Goal: Information Seeking & Learning: Compare options

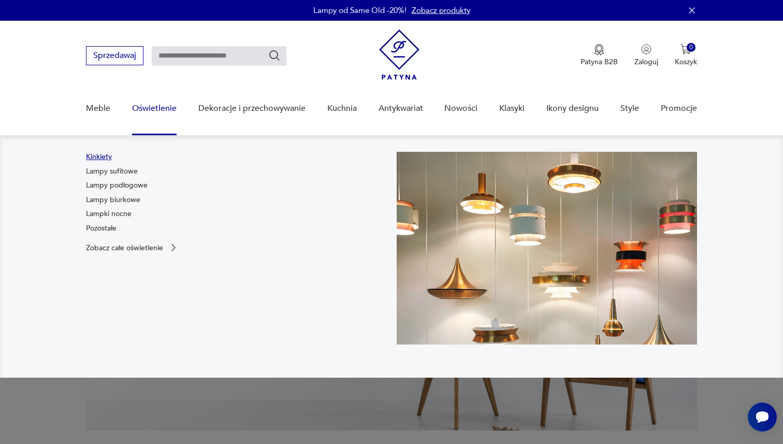
click at [107, 157] on link "Kinkiety" at bounding box center [99, 157] width 26 height 10
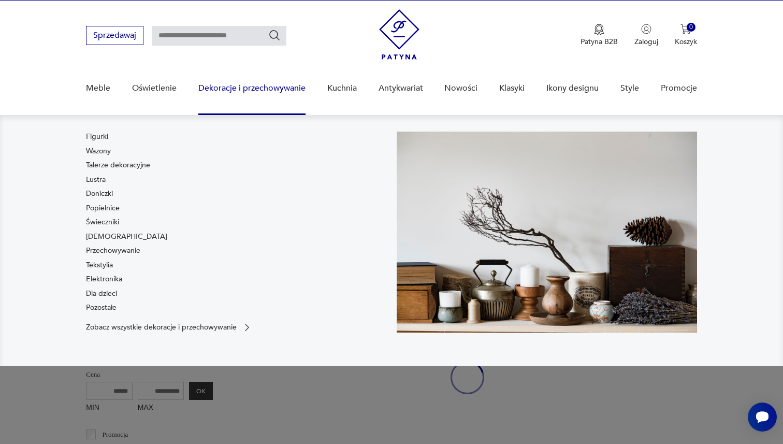
scroll to position [22, 0]
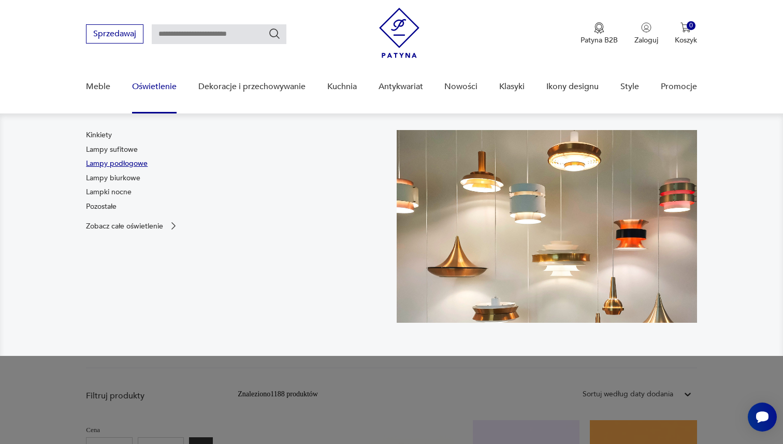
click at [109, 160] on link "Lampy podłogowe" at bounding box center [117, 164] width 62 height 10
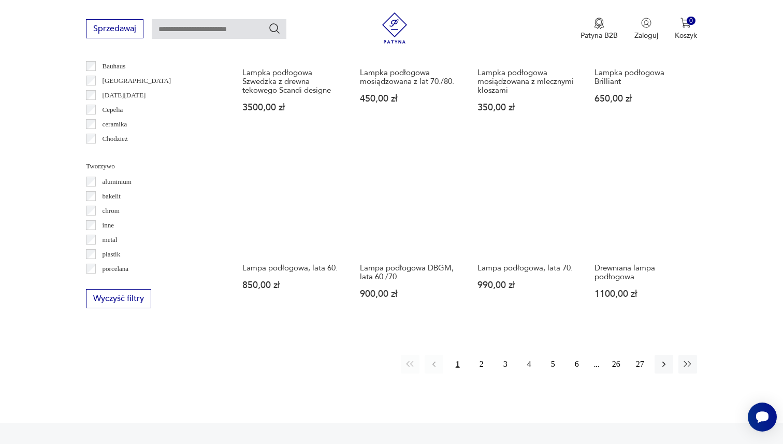
scroll to position [874, 0]
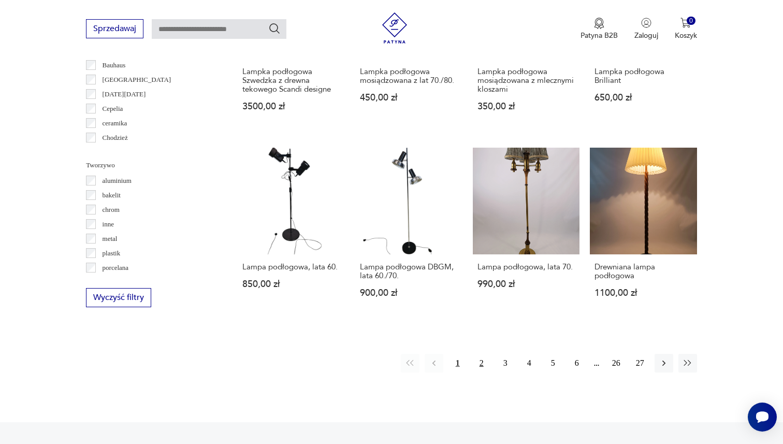
click at [478, 364] on button "2" at bounding box center [481, 363] width 19 height 19
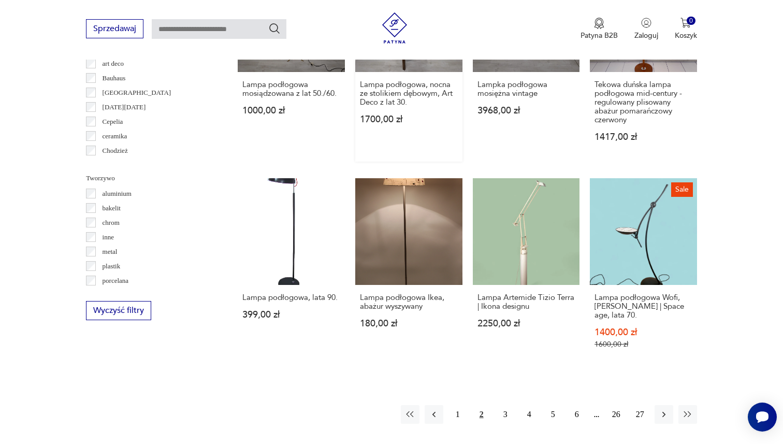
scroll to position [933, 0]
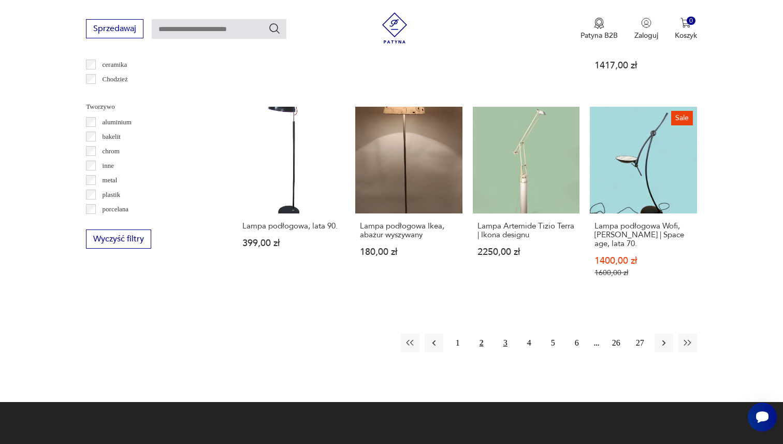
click at [500, 343] on button "3" at bounding box center [505, 343] width 19 height 19
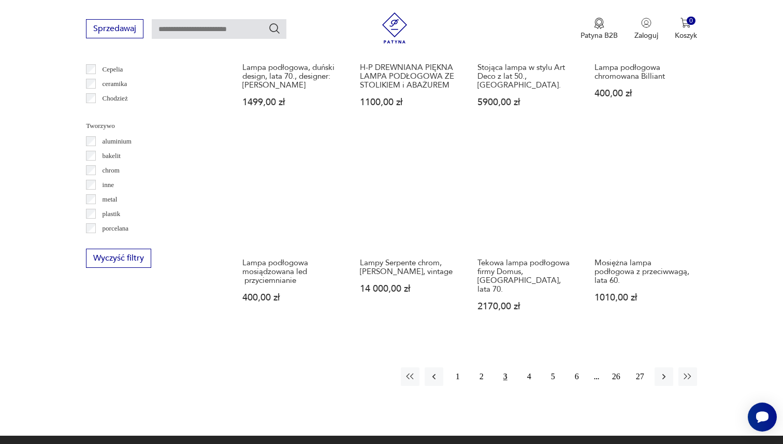
scroll to position [939, 0]
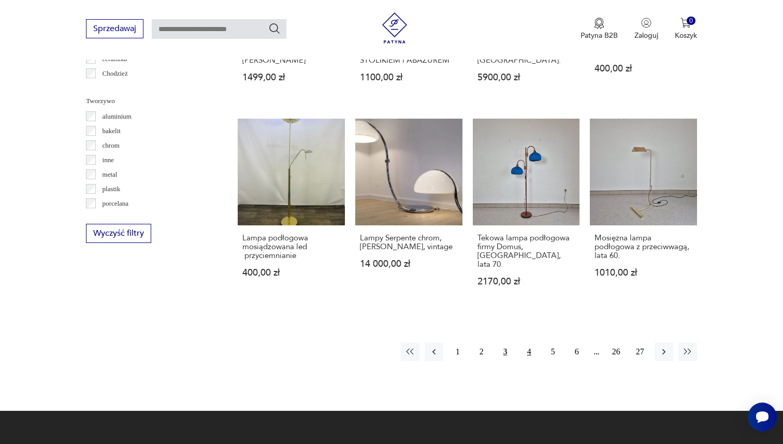
click at [531, 342] on button "4" at bounding box center [529, 351] width 19 height 19
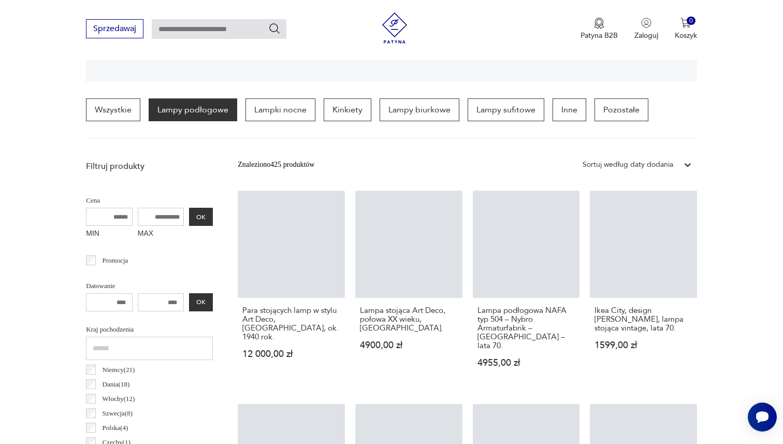
scroll to position [244, 0]
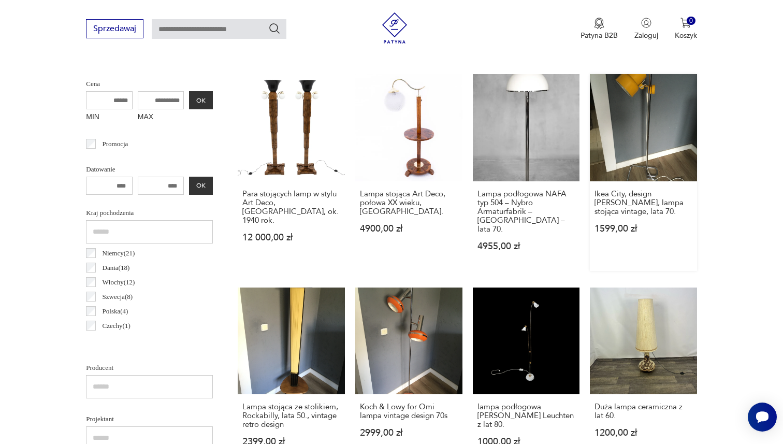
click at [652, 125] on link "Ikea City, design Borje Claes, lampa stojąca vintage, lata 70. 1599,00 zł" at bounding box center [643, 172] width 107 height 197
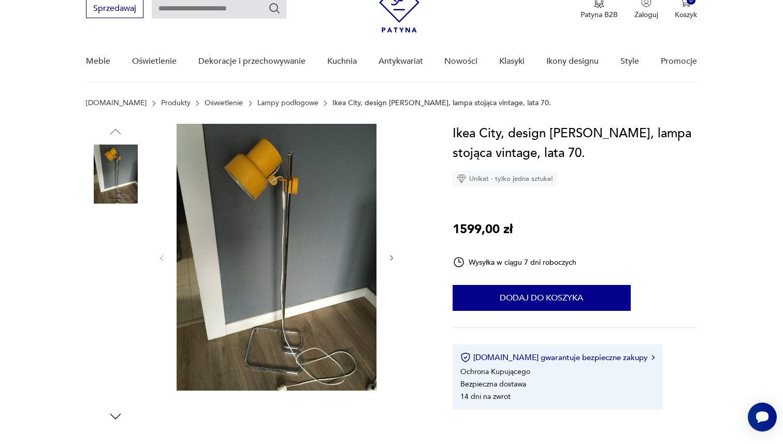
scroll to position [55, 0]
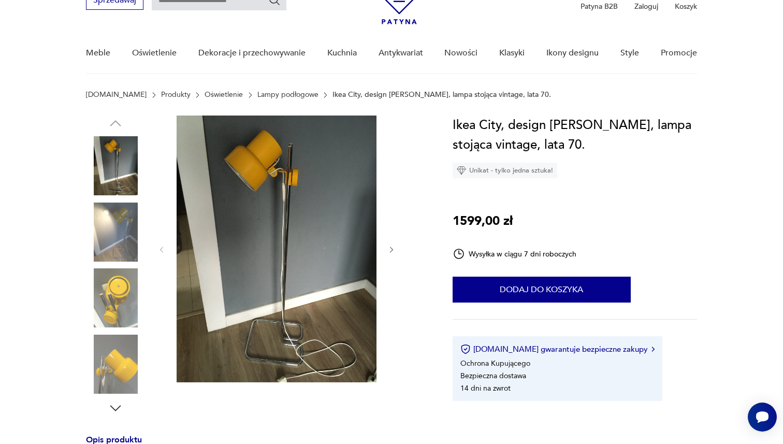
click at [264, 219] on img at bounding box center [277, 249] width 200 height 267
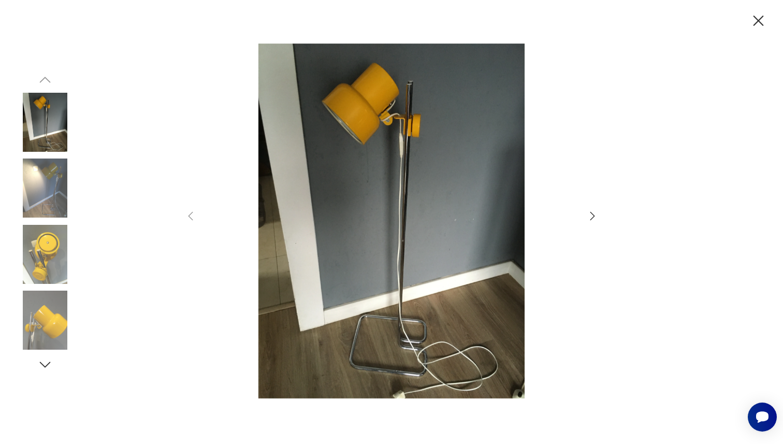
click at [591, 215] on icon "button" at bounding box center [592, 216] width 12 height 12
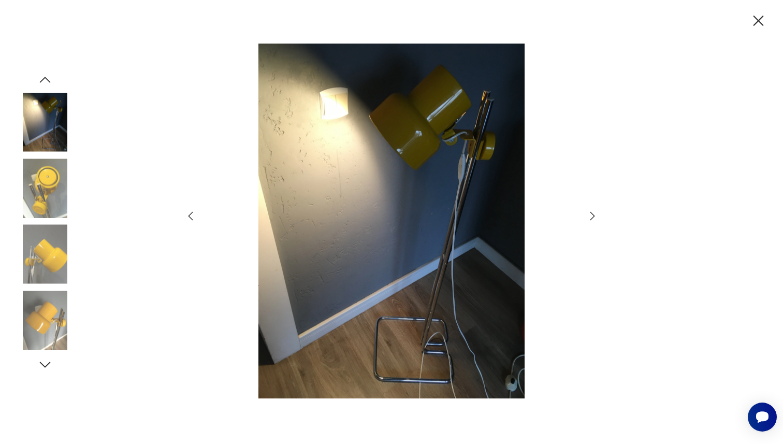
click at [591, 215] on icon "button" at bounding box center [592, 216] width 12 height 12
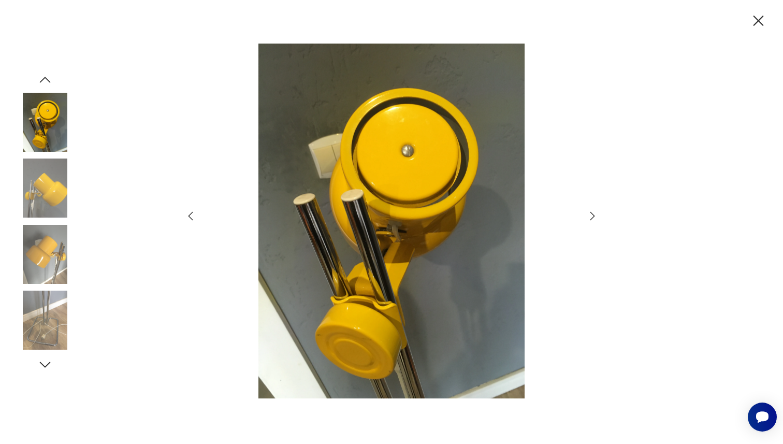
click at [591, 215] on icon "button" at bounding box center [592, 216] width 12 height 12
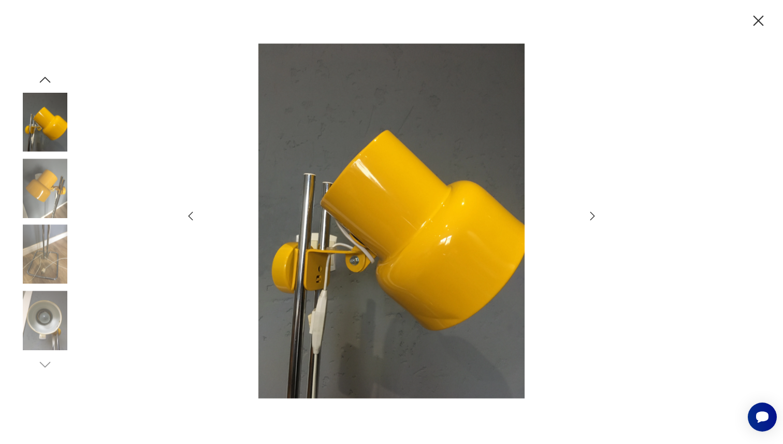
click at [591, 215] on icon "button" at bounding box center [592, 216] width 12 height 12
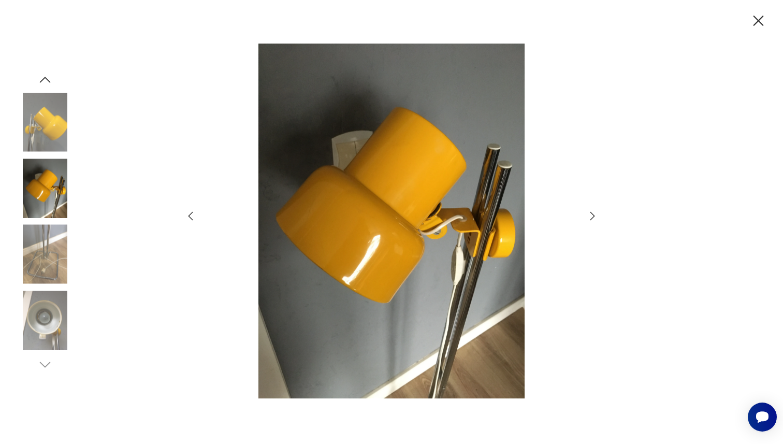
click at [591, 215] on icon "button" at bounding box center [592, 216] width 12 height 12
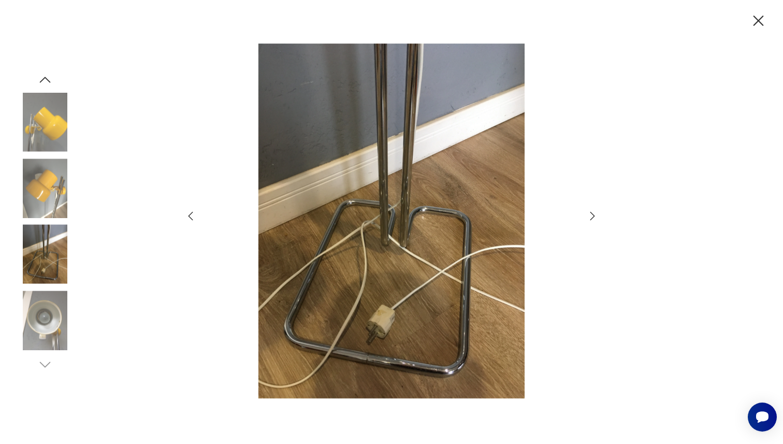
click at [591, 215] on icon "button" at bounding box center [592, 216] width 12 height 12
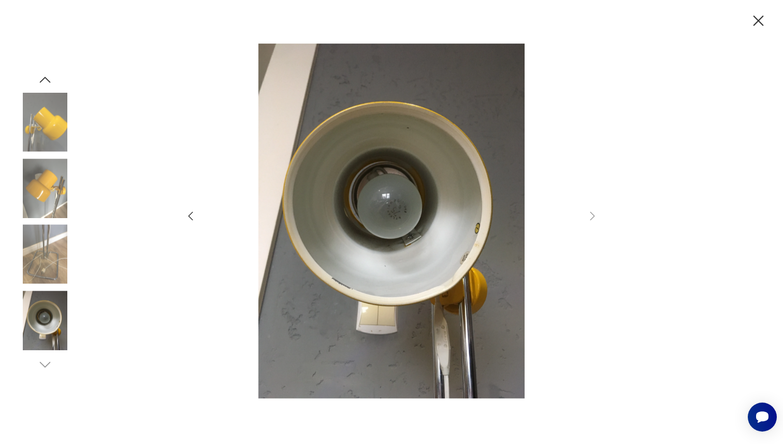
click at [765, 19] on icon "button" at bounding box center [759, 21] width 18 height 18
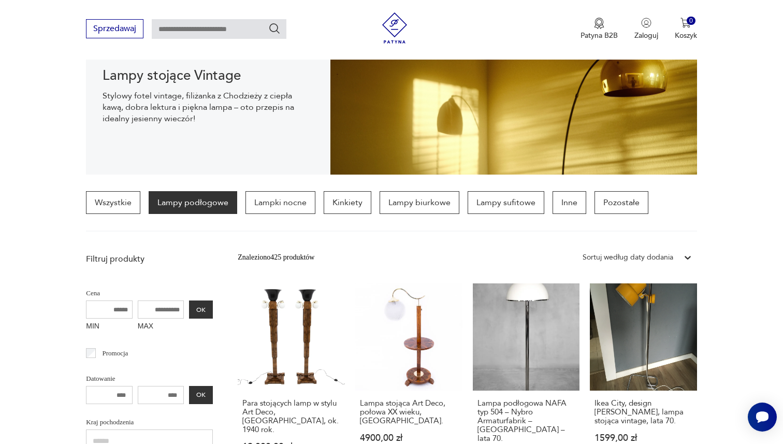
scroll to position [78, 0]
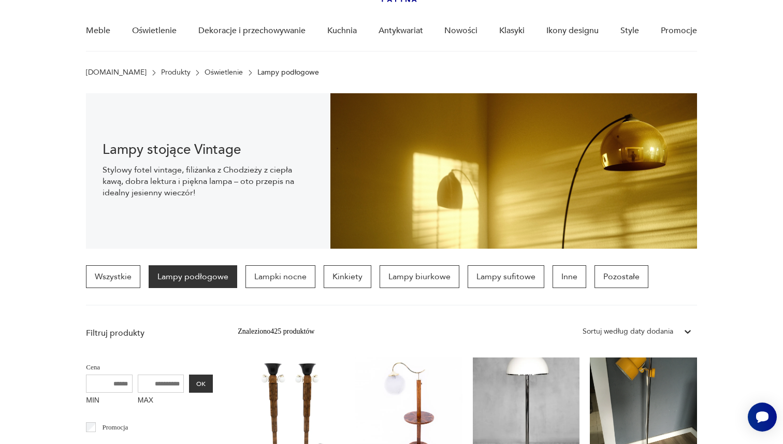
click at [608, 337] on div "Sortuj według daty dodania" at bounding box center [628, 331] width 101 height 13
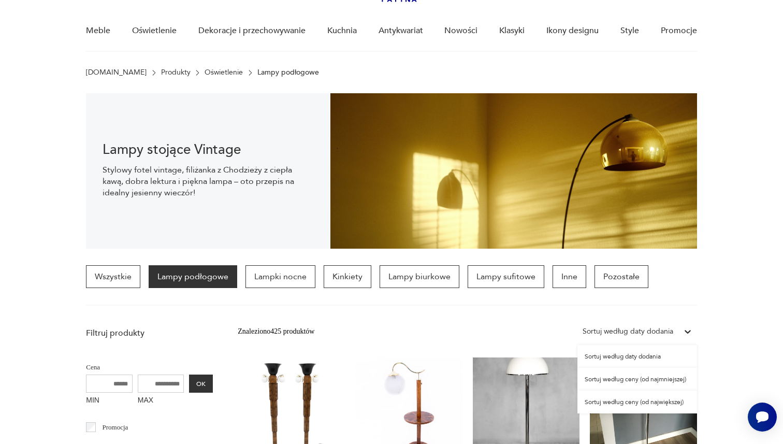
click at [604, 377] on div "Sortuj według ceny (od najmniejszej)" at bounding box center [638, 379] width 120 height 23
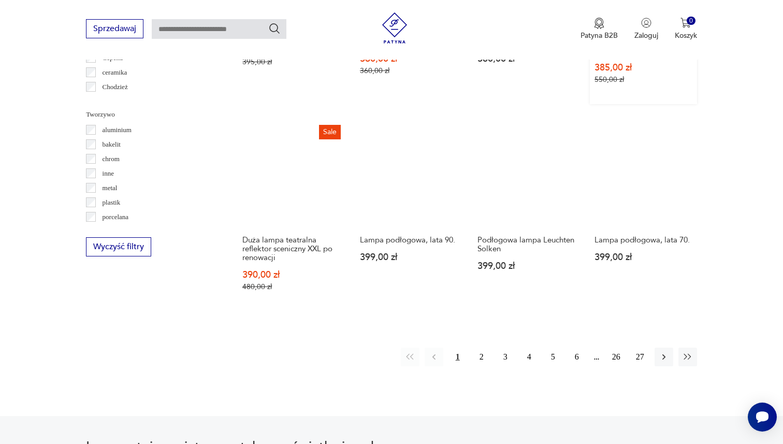
scroll to position [926, 0]
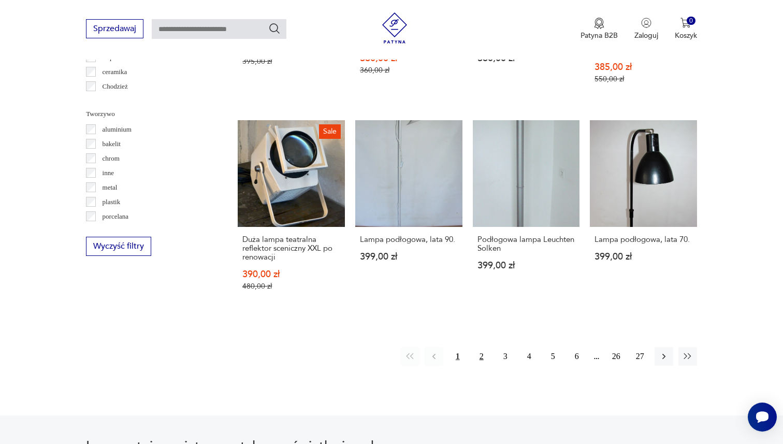
click at [475, 347] on button "2" at bounding box center [481, 356] width 19 height 19
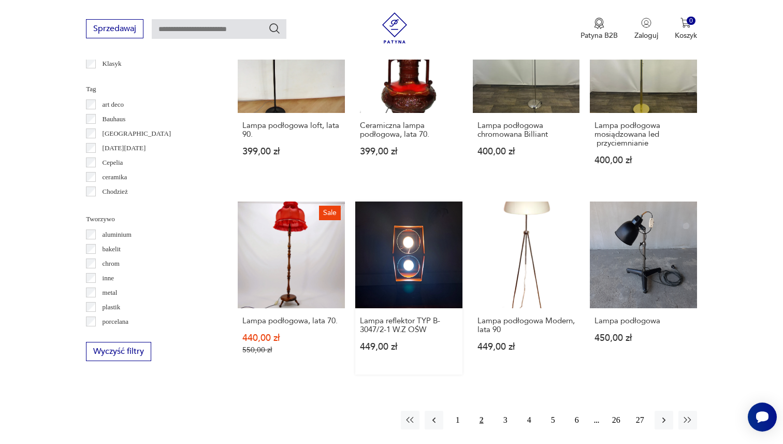
scroll to position [825, 0]
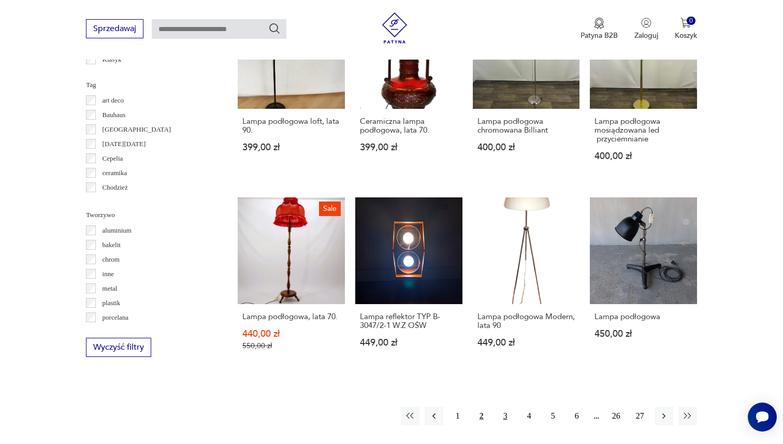
click at [507, 407] on button "3" at bounding box center [505, 416] width 19 height 19
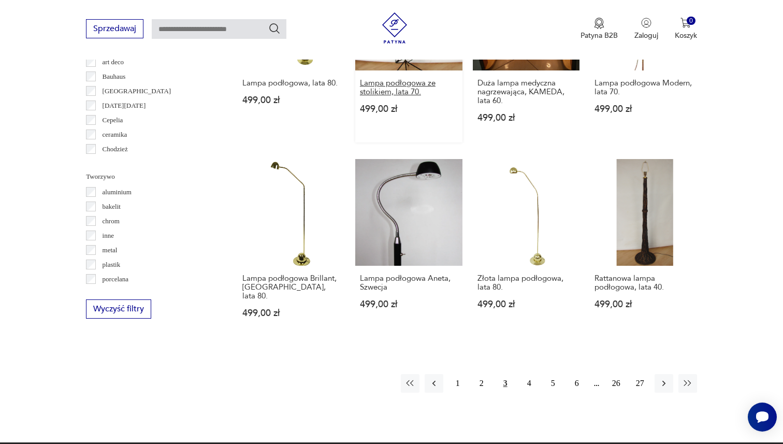
scroll to position [864, 0]
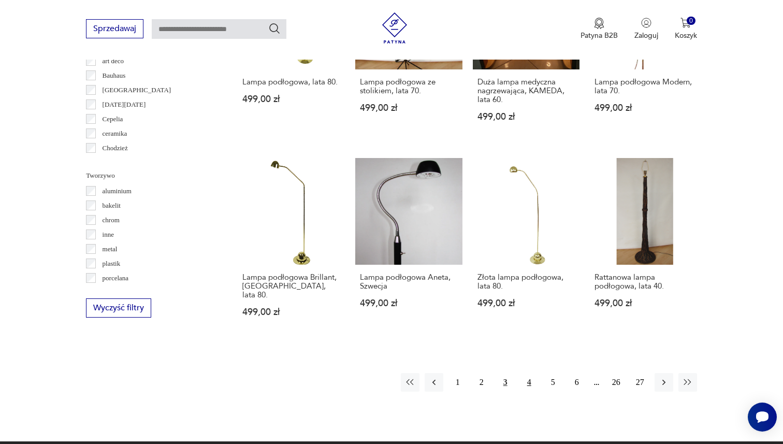
click at [529, 373] on button "4" at bounding box center [529, 382] width 19 height 19
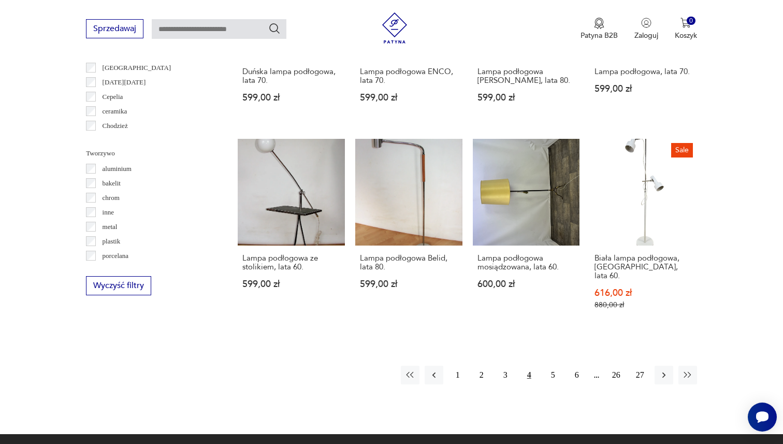
scroll to position [885, 0]
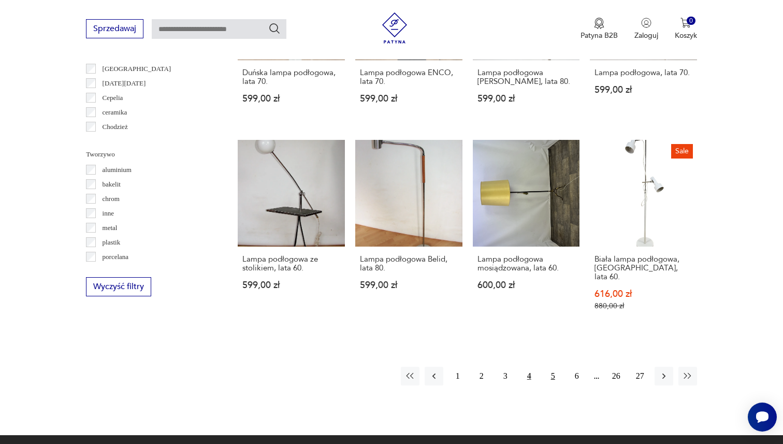
click at [552, 367] on button "5" at bounding box center [553, 376] width 19 height 19
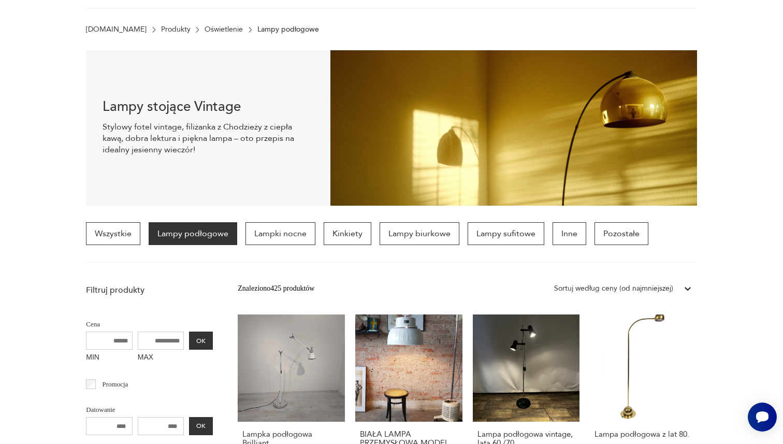
scroll to position [219, 0]
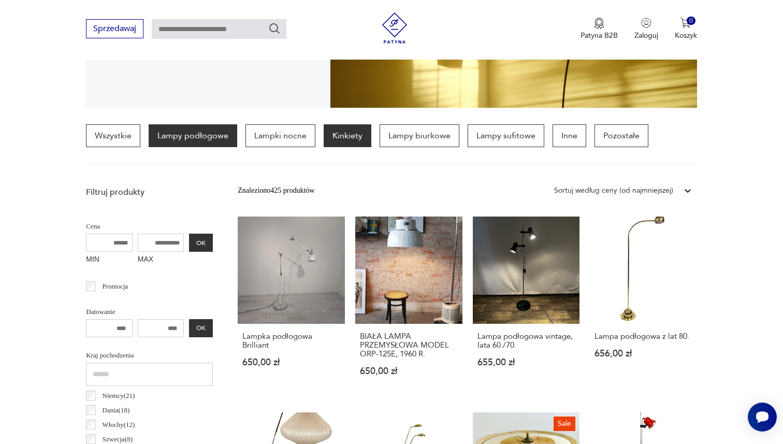
click at [349, 137] on p "Kinkiety" at bounding box center [348, 135] width 48 height 23
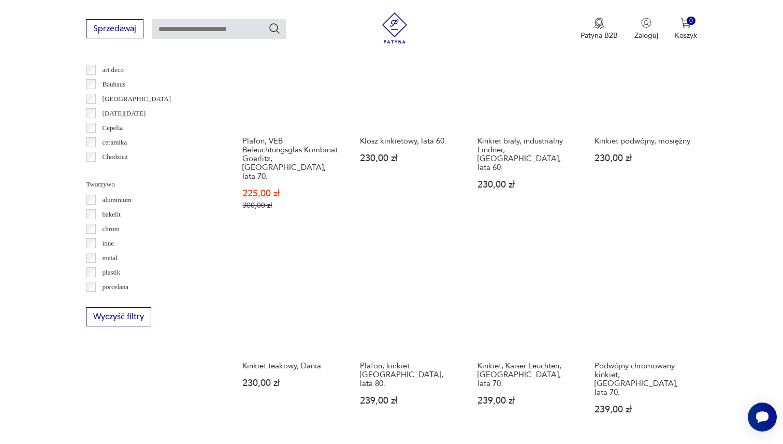
scroll to position [913, 0]
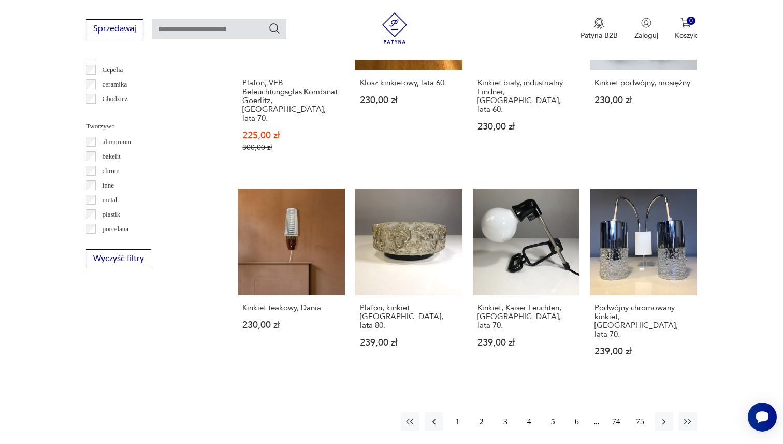
click at [485, 412] on button "2" at bounding box center [481, 421] width 19 height 19
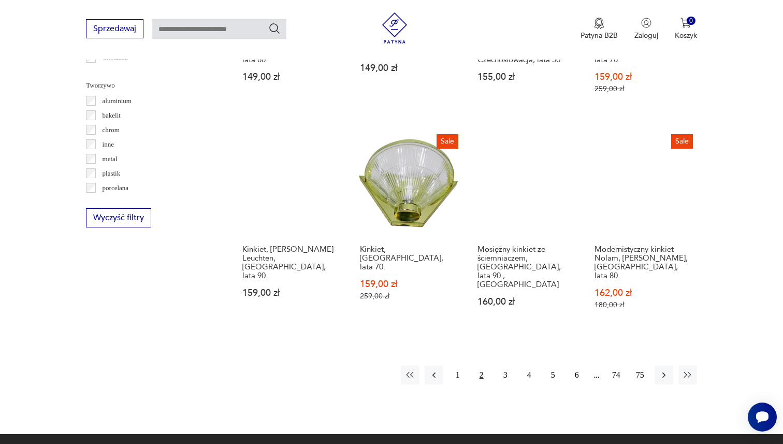
scroll to position [959, 0]
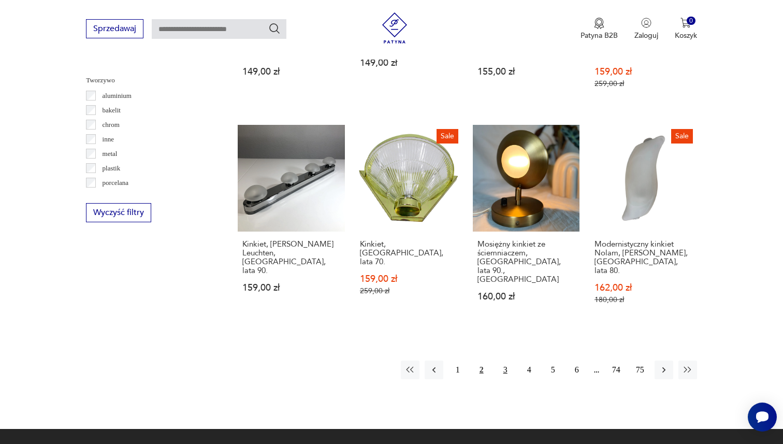
click at [507, 361] on button "3" at bounding box center [505, 370] width 19 height 19
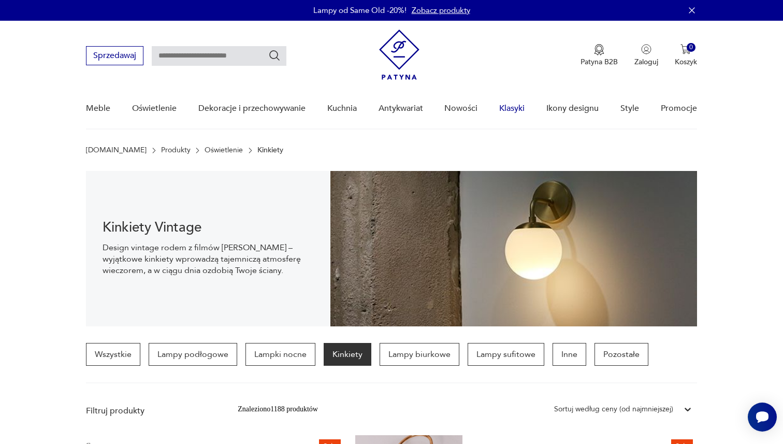
click at [514, 109] on link "Klasyki" at bounding box center [511, 109] width 25 height 40
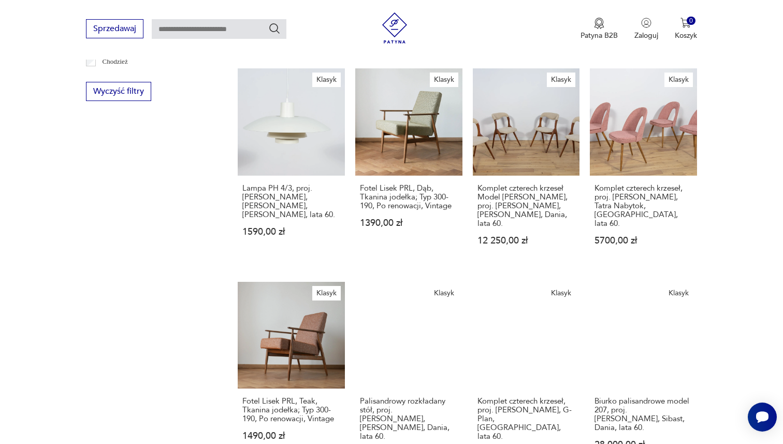
scroll to position [800, 0]
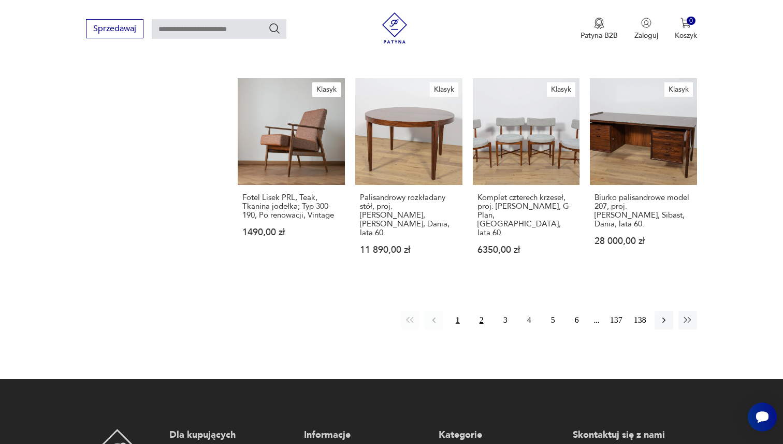
click at [481, 311] on button "2" at bounding box center [481, 320] width 19 height 19
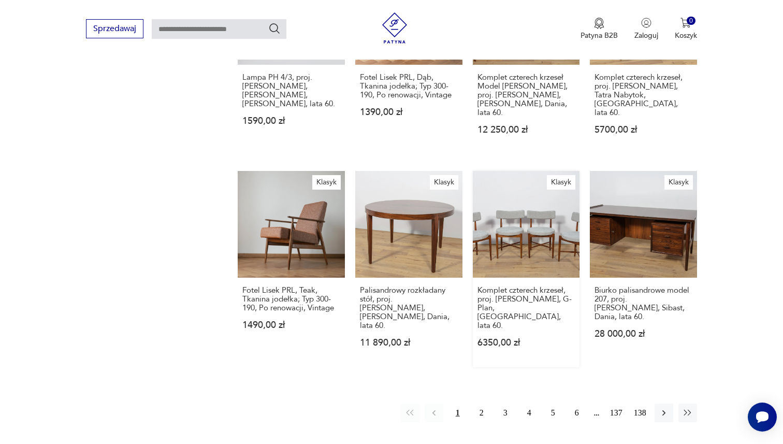
scroll to position [709, 0]
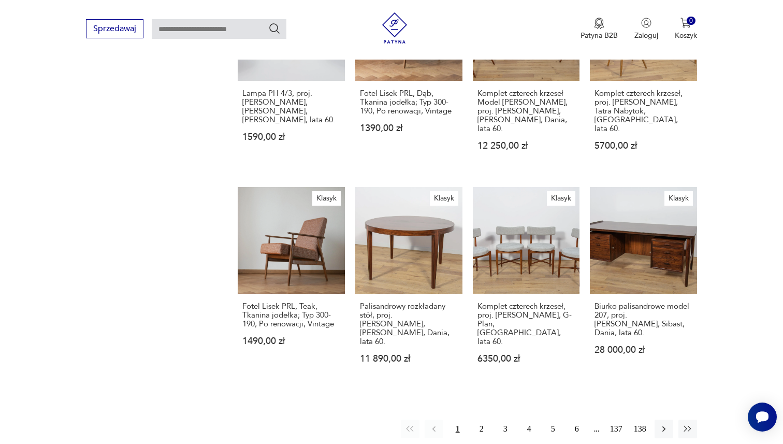
scroll to position [699, 0]
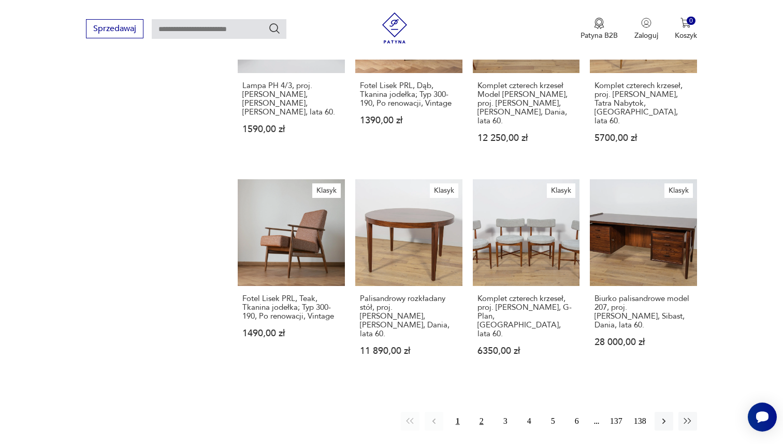
click at [480, 412] on button "2" at bounding box center [481, 421] width 19 height 19
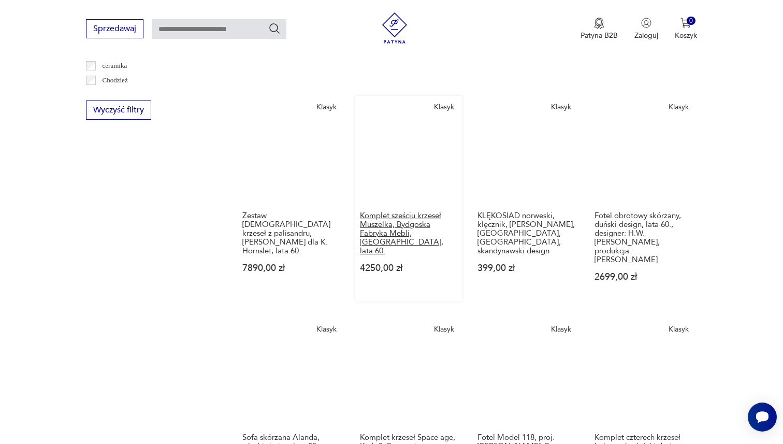
scroll to position [654, 0]
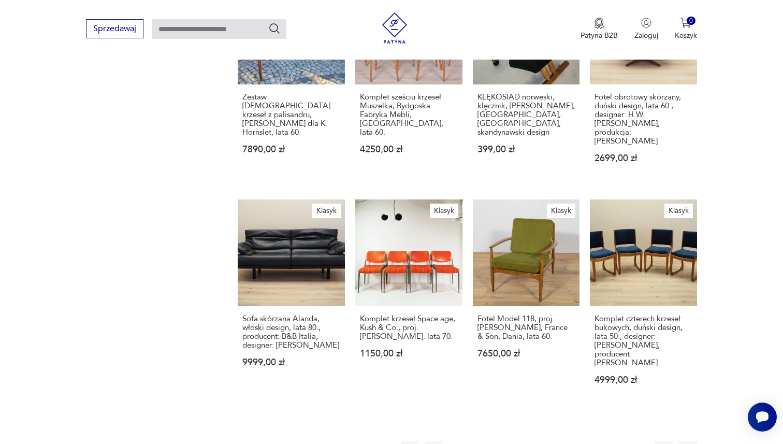
click at [501, 441] on button "3" at bounding box center [505, 450] width 19 height 19
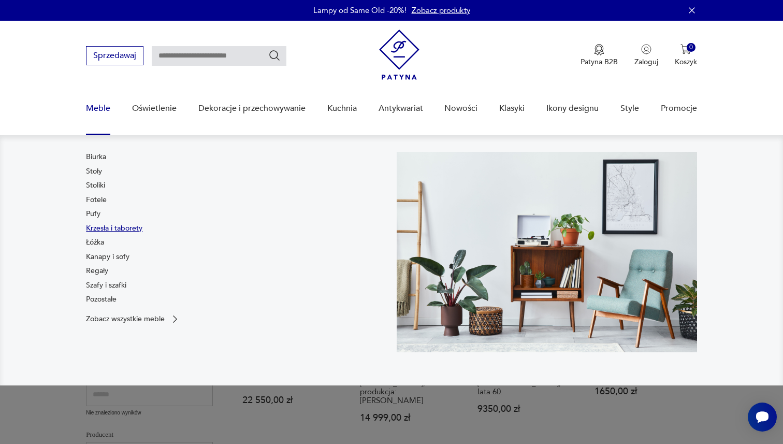
click at [117, 228] on link "Krzesła i taborety" at bounding box center [114, 228] width 56 height 10
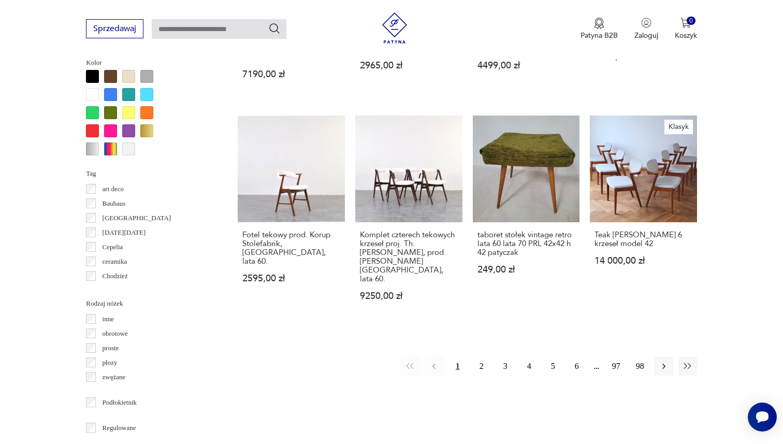
scroll to position [1007, 0]
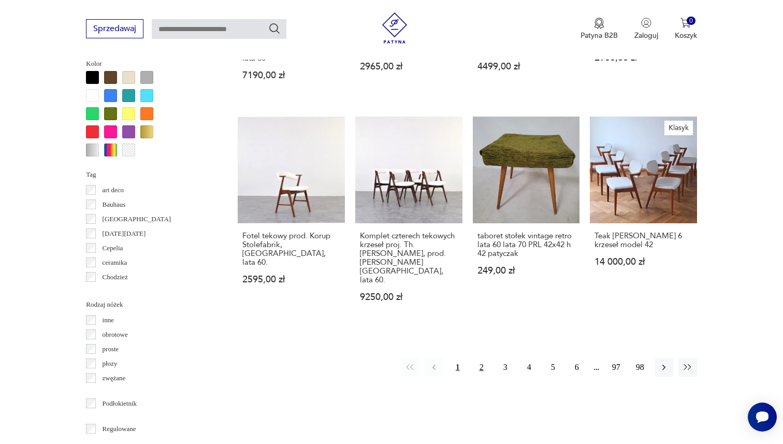
click at [478, 358] on button "2" at bounding box center [481, 367] width 19 height 19
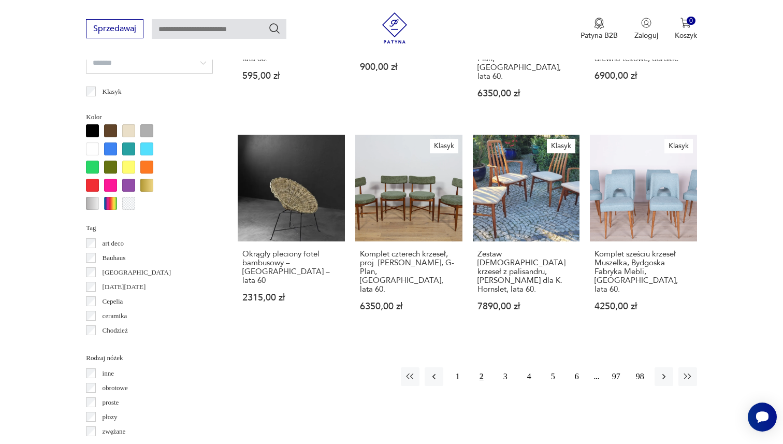
scroll to position [958, 0]
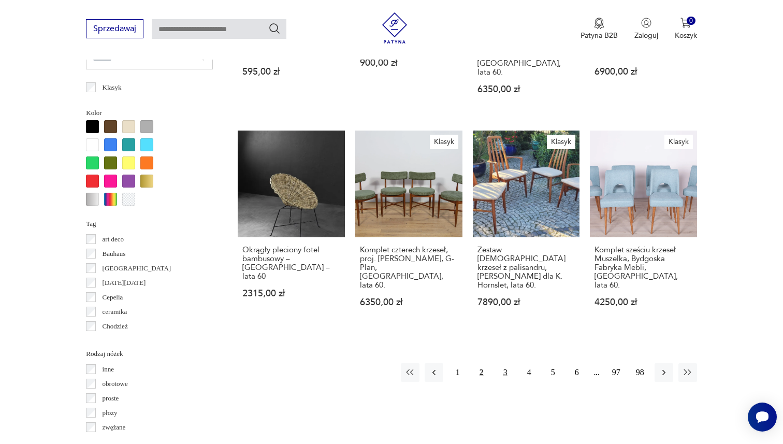
click at [503, 363] on button "3" at bounding box center [505, 372] width 19 height 19
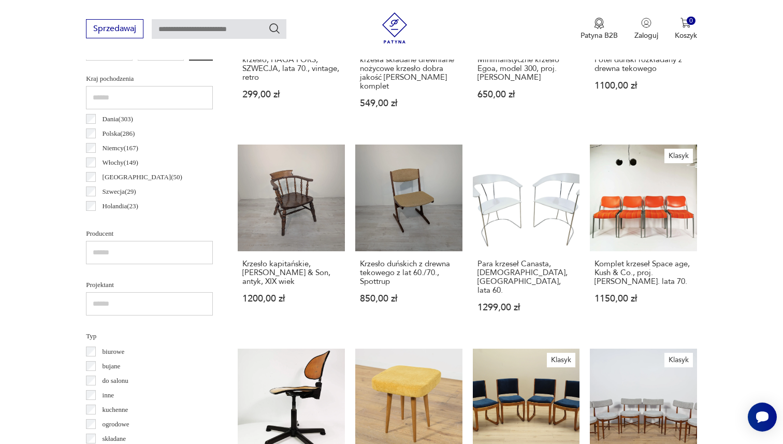
scroll to position [660, 0]
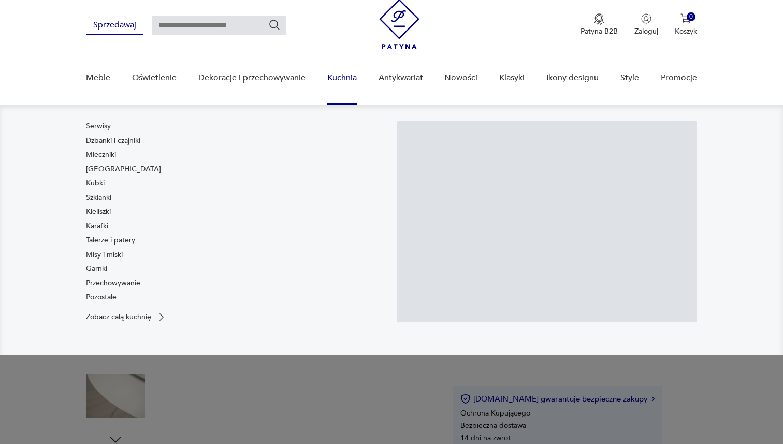
scroll to position [54, 0]
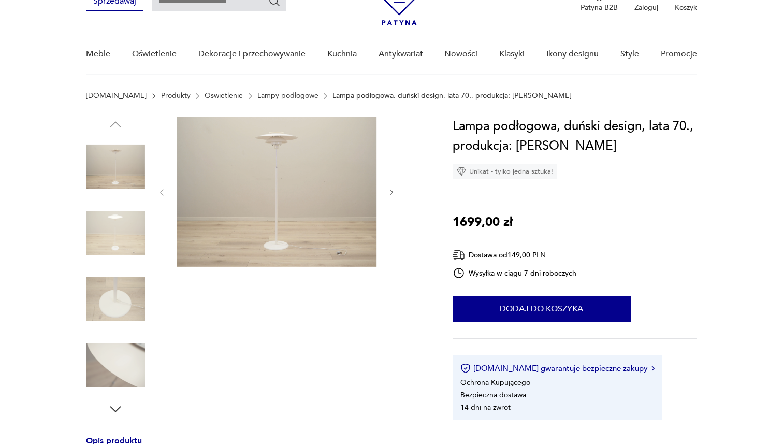
click at [277, 205] on img at bounding box center [277, 192] width 200 height 150
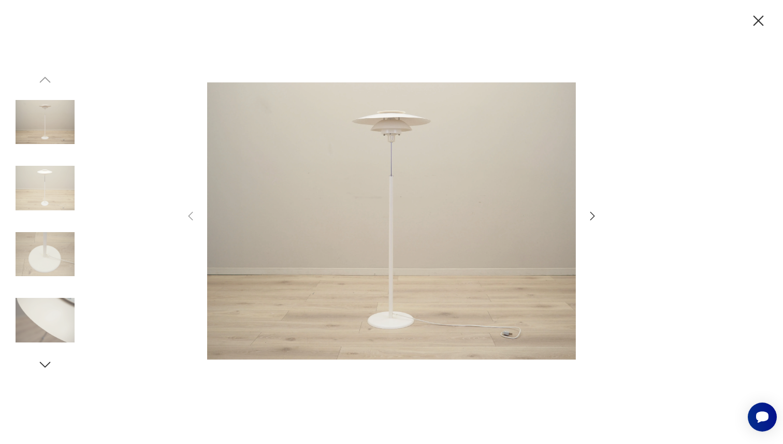
scroll to position [0, 0]
click at [595, 207] on div at bounding box center [391, 222] width 414 height 357
click at [593, 210] on icon "button" at bounding box center [592, 216] width 12 height 12
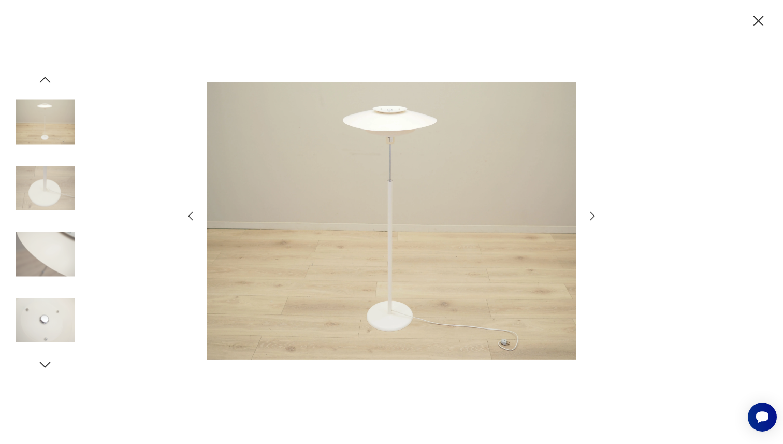
click at [593, 210] on icon "button" at bounding box center [592, 216] width 12 height 12
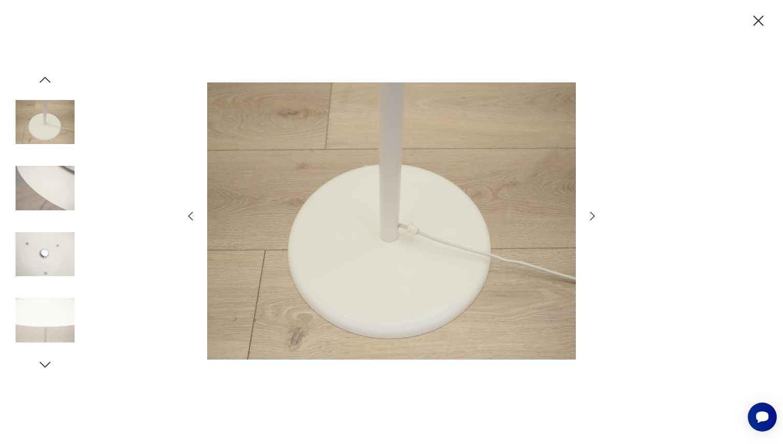
click at [593, 210] on icon "button" at bounding box center [592, 216] width 12 height 12
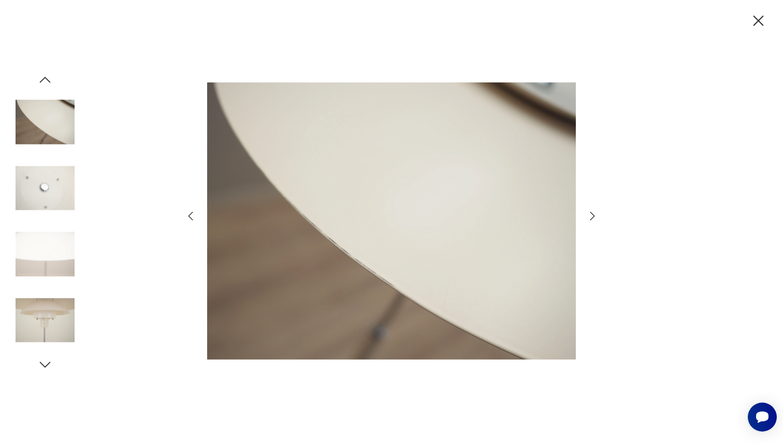
click at [593, 210] on icon "button" at bounding box center [592, 216] width 12 height 12
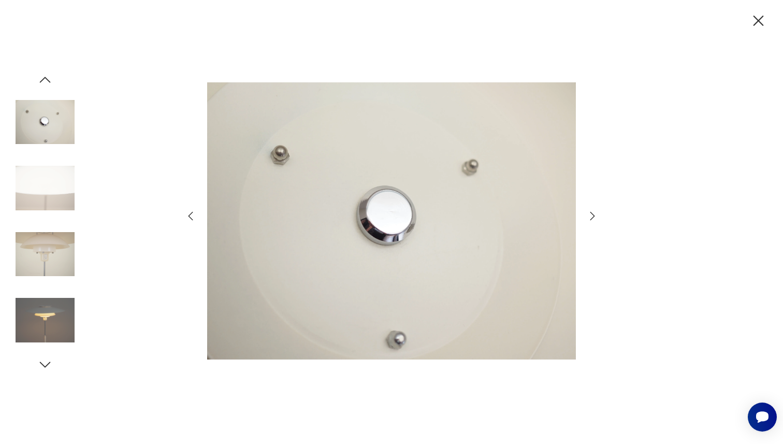
click at [593, 210] on icon "button" at bounding box center [592, 216] width 12 height 12
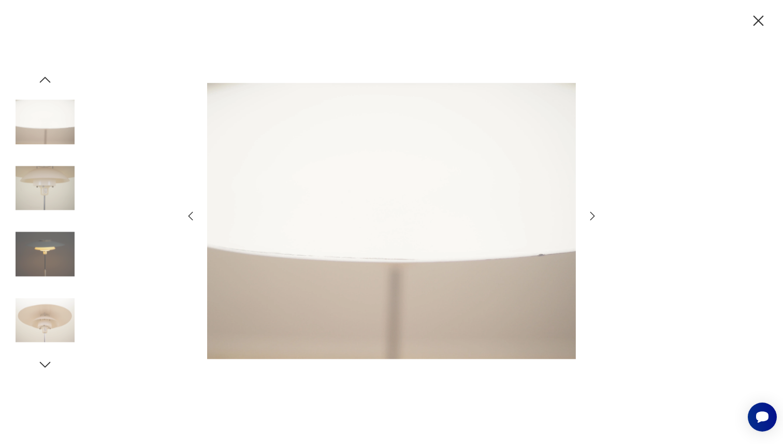
click at [593, 210] on icon "button" at bounding box center [592, 216] width 12 height 12
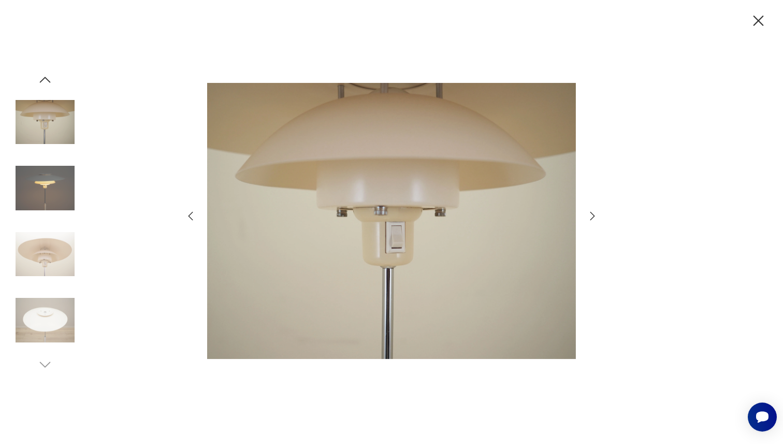
click at [593, 210] on icon "button" at bounding box center [592, 216] width 12 height 12
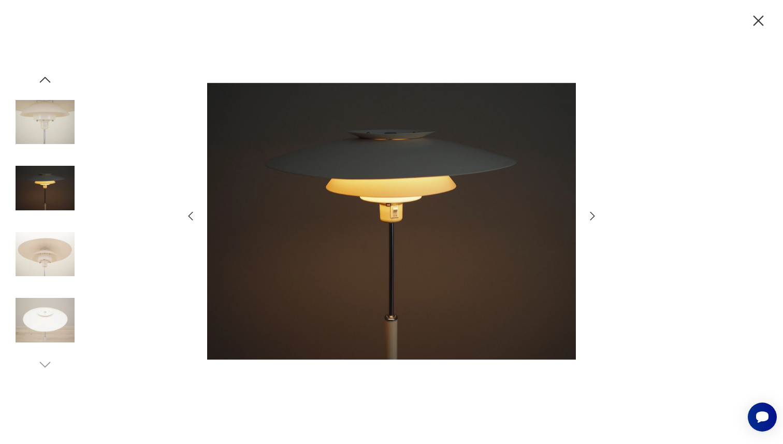
click at [593, 210] on icon "button" at bounding box center [592, 216] width 12 height 12
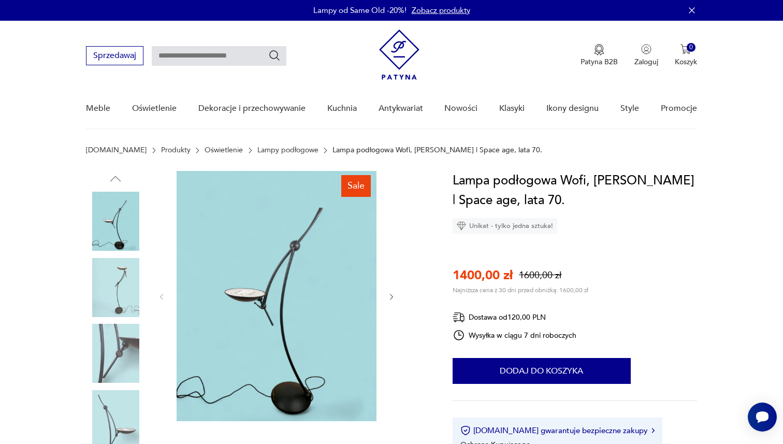
click at [277, 324] on img at bounding box center [277, 296] width 200 height 250
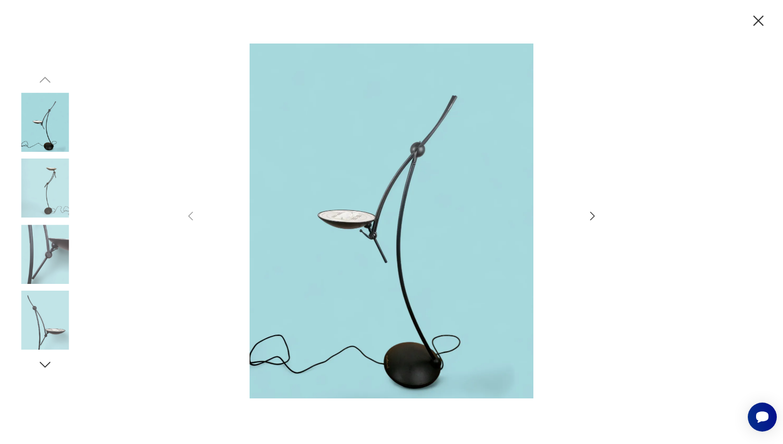
click at [588, 216] on icon "button" at bounding box center [592, 216] width 12 height 12
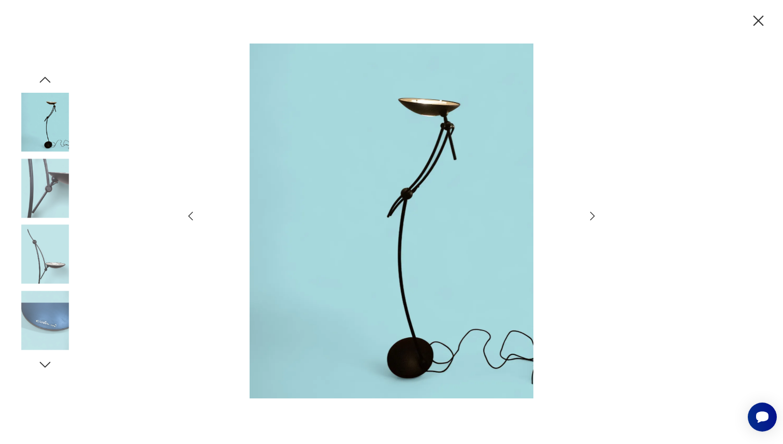
click at [590, 217] on icon "button" at bounding box center [592, 216] width 12 height 12
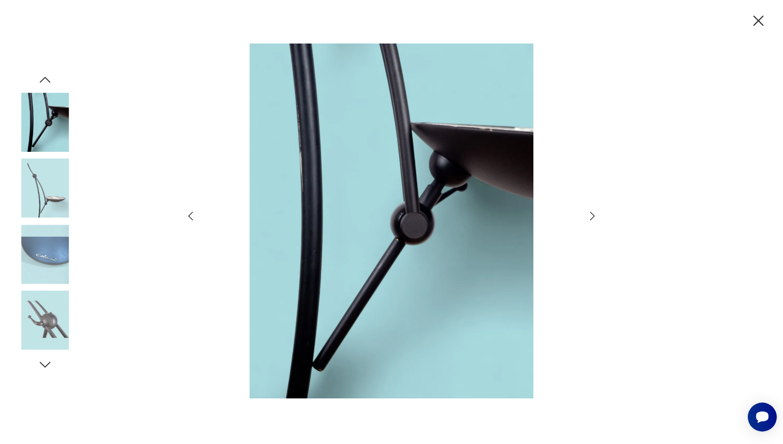
click at [590, 217] on icon "button" at bounding box center [592, 216] width 12 height 12
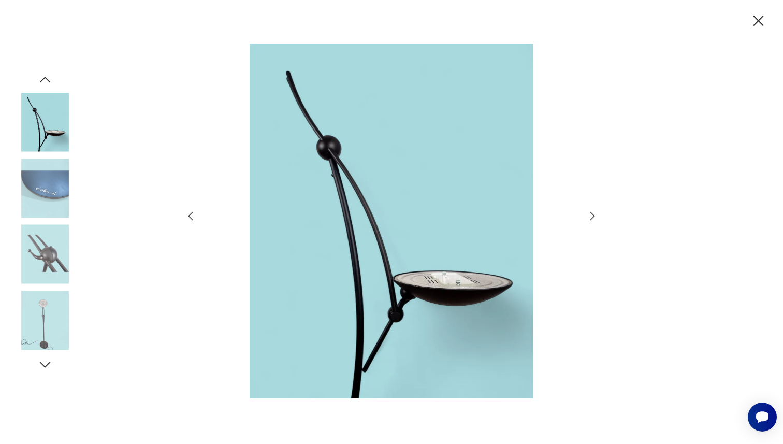
click at [590, 217] on icon "button" at bounding box center [592, 216] width 12 height 12
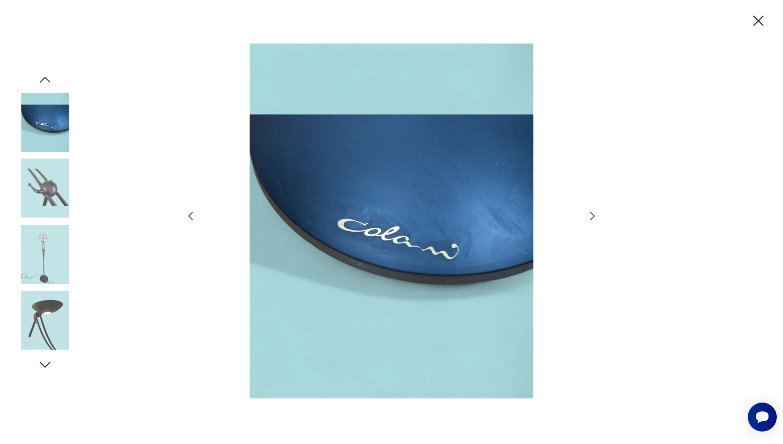
click at [590, 217] on icon "button" at bounding box center [592, 216] width 12 height 12
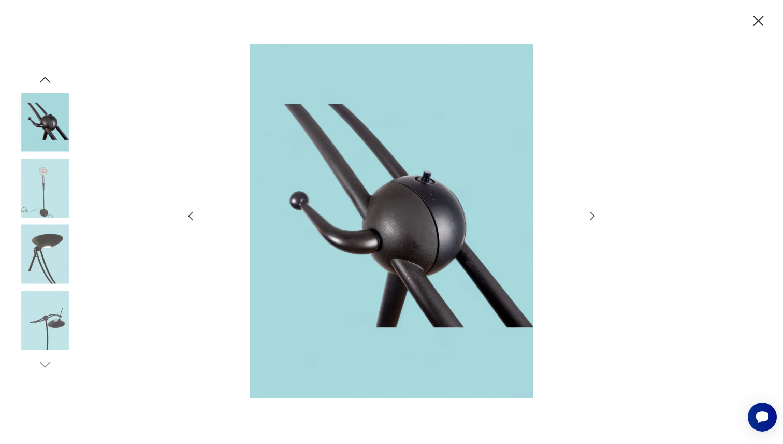
click at [590, 217] on icon "button" at bounding box center [592, 216] width 12 height 12
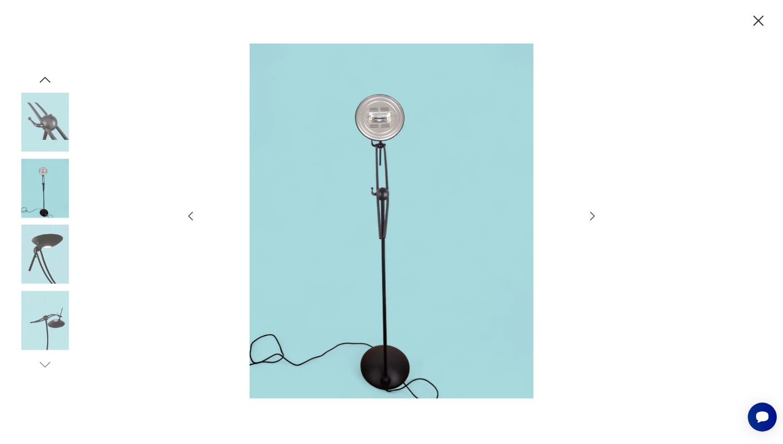
click at [590, 217] on icon "button" at bounding box center [592, 216] width 12 height 12
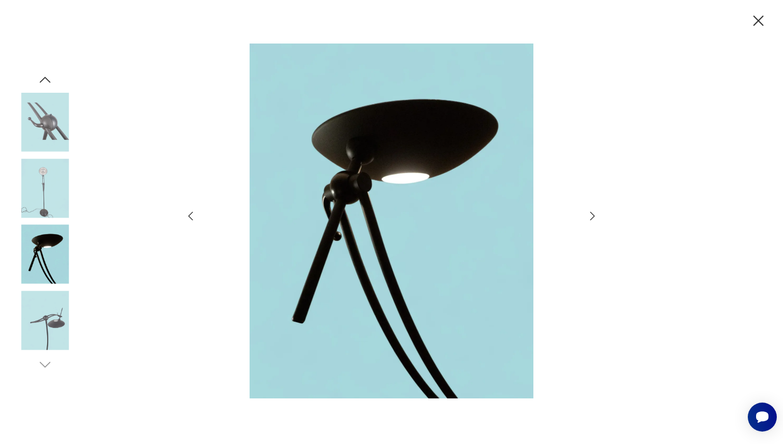
click at [590, 217] on icon "button" at bounding box center [592, 216] width 12 height 12
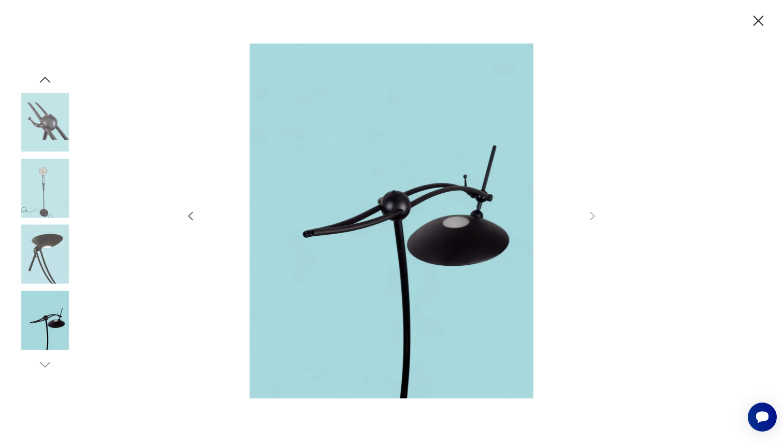
click at [761, 27] on icon "button" at bounding box center [759, 21] width 18 height 18
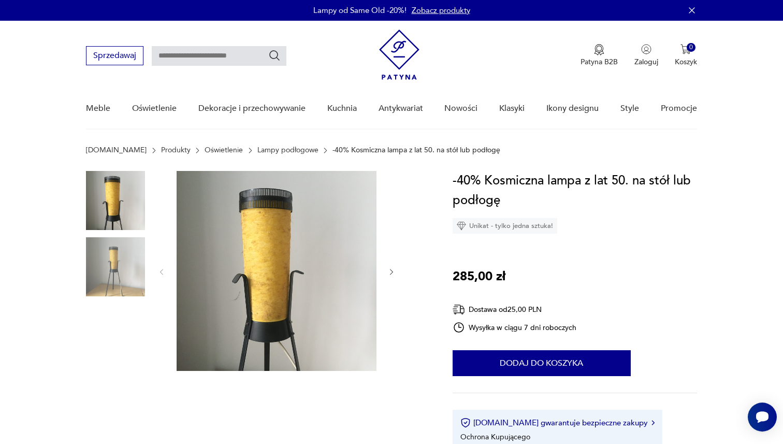
click at [275, 270] on img at bounding box center [277, 271] width 200 height 200
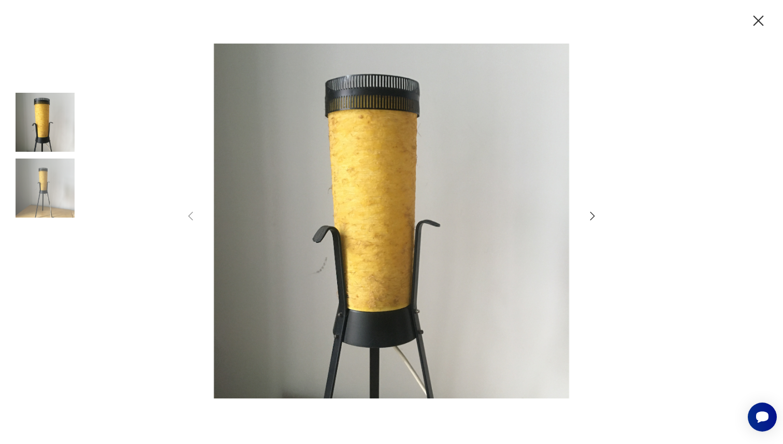
click at [581, 222] on div at bounding box center [391, 222] width 414 height 357
click at [588, 219] on icon "button" at bounding box center [592, 216] width 12 height 12
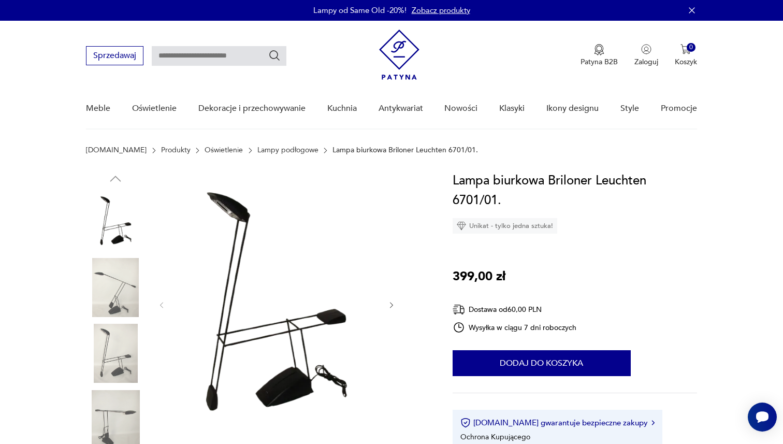
click at [256, 302] on img at bounding box center [277, 304] width 200 height 266
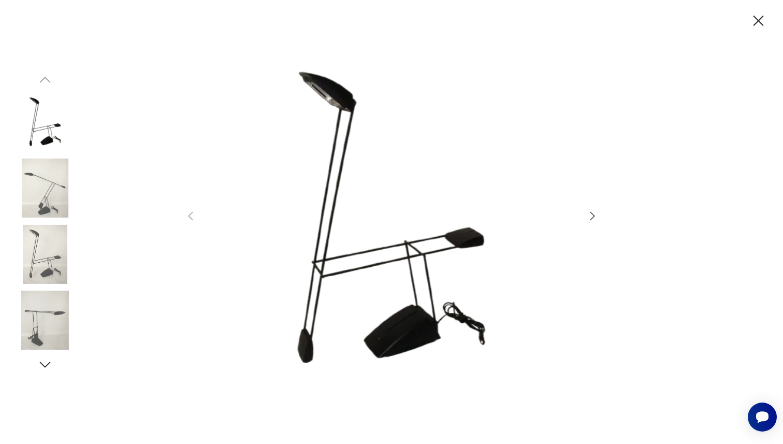
click at [597, 220] on icon "button" at bounding box center [592, 216] width 12 height 12
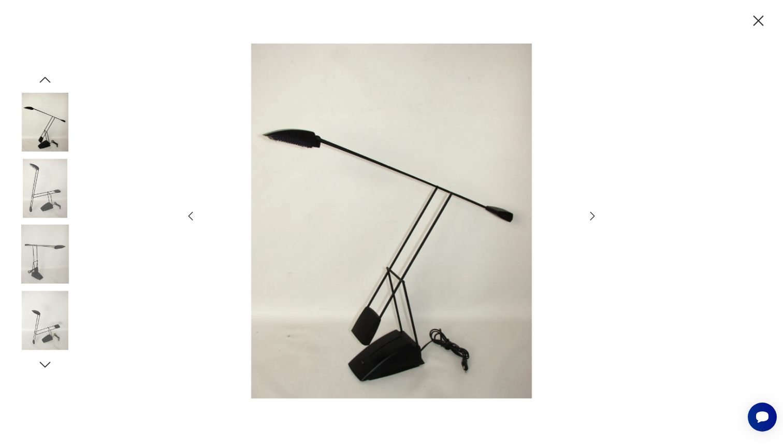
click at [596, 220] on icon "button" at bounding box center [592, 216] width 12 height 12
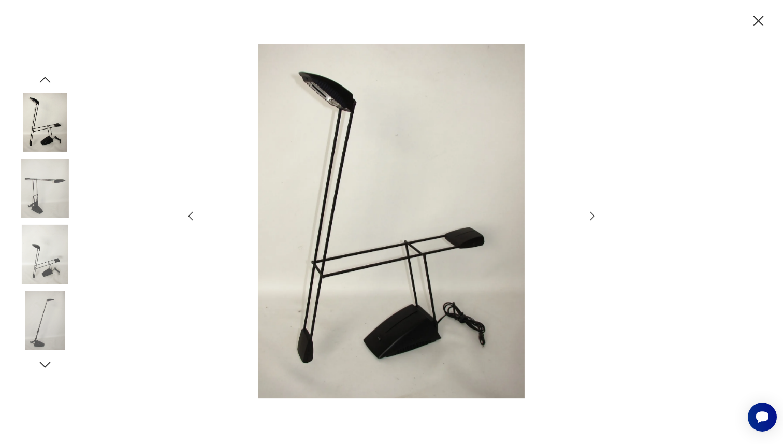
click at [596, 220] on icon "button" at bounding box center [592, 216] width 12 height 12
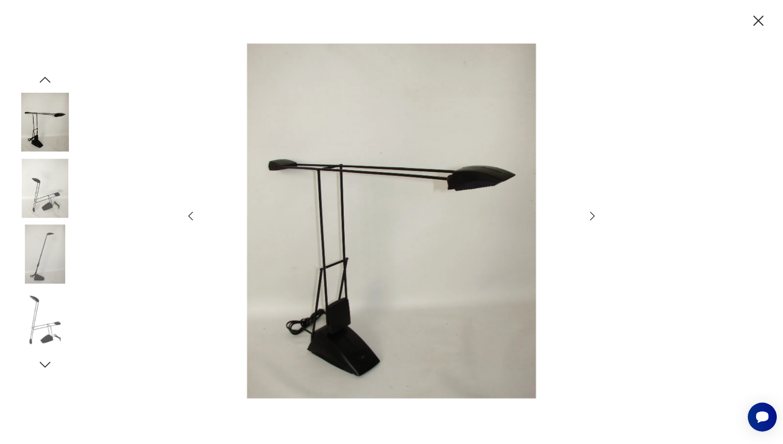
click at [596, 220] on icon "button" at bounding box center [592, 216] width 12 height 12
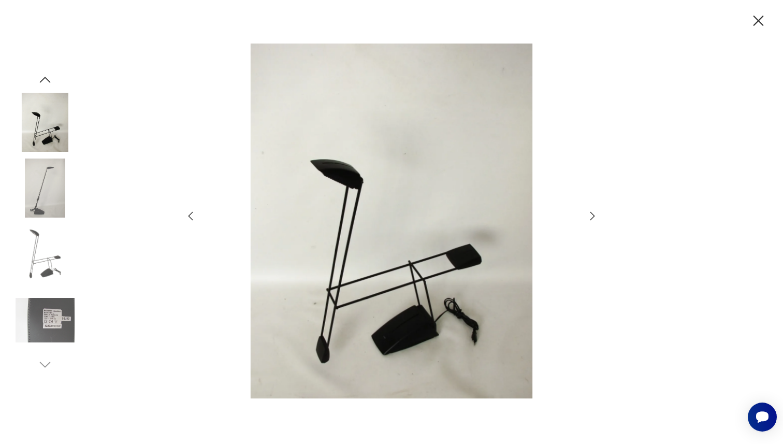
click at [596, 220] on icon "button" at bounding box center [592, 216] width 12 height 12
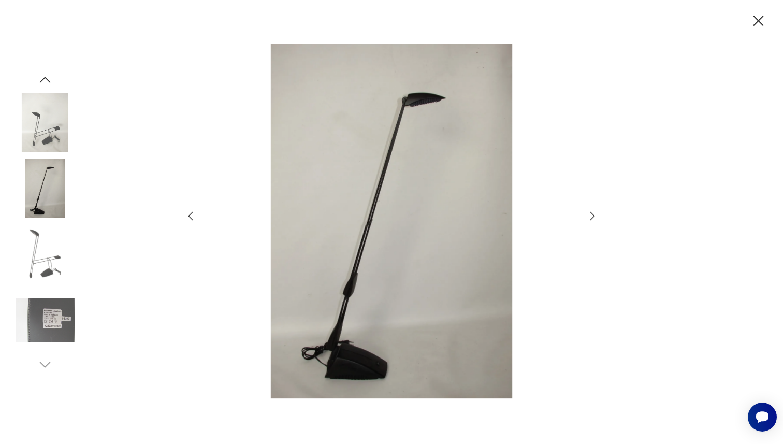
click at [596, 220] on icon "button" at bounding box center [592, 216] width 12 height 12
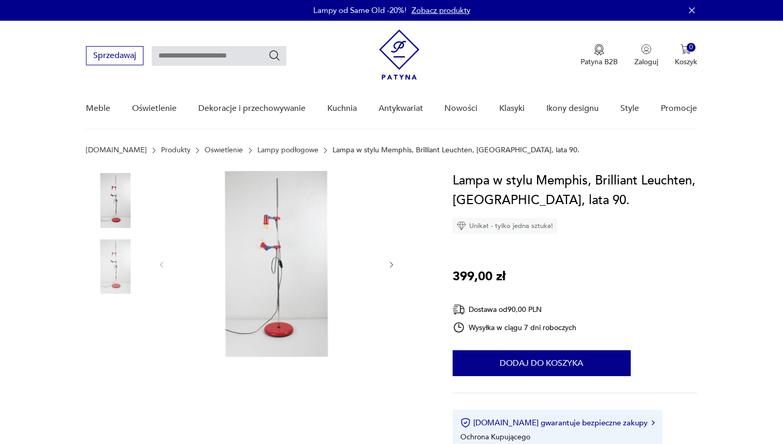
click at [240, 227] on img at bounding box center [277, 264] width 200 height 186
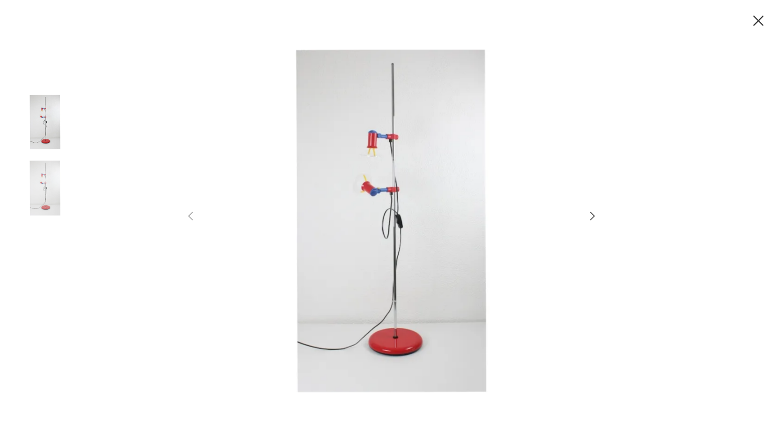
click at [594, 215] on icon "button" at bounding box center [593, 215] width 5 height 8
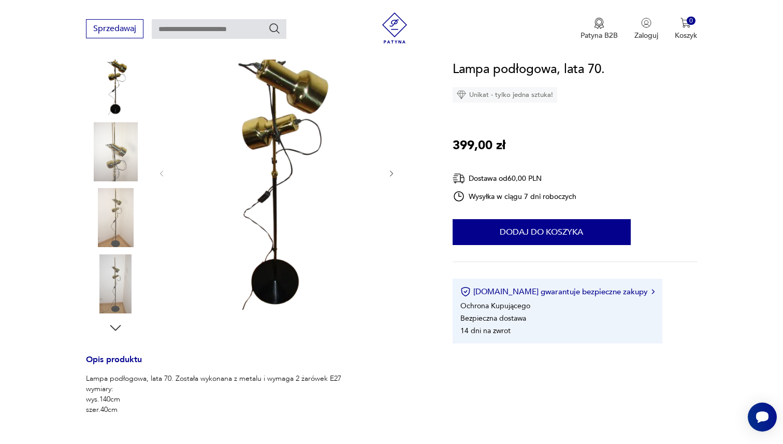
scroll to position [160, 0]
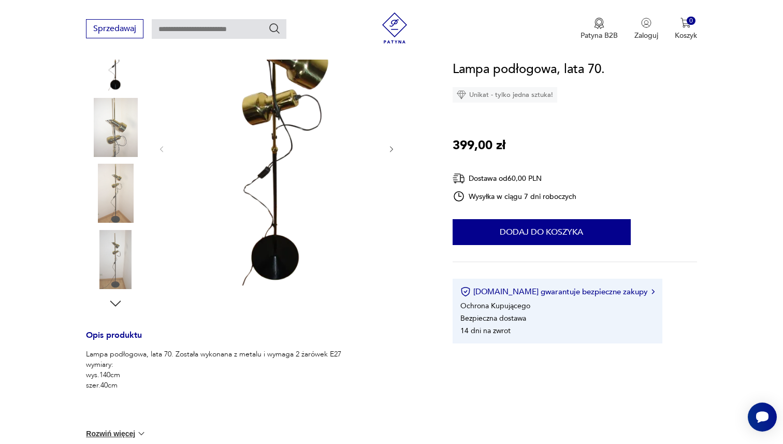
click at [299, 185] on img at bounding box center [277, 148] width 200 height 275
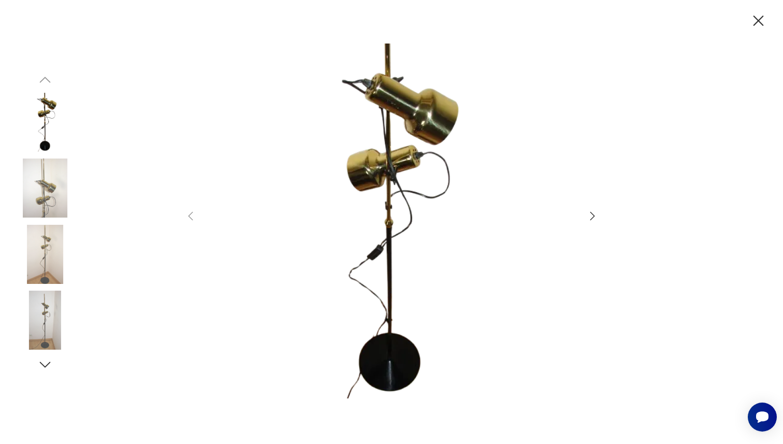
click at [596, 221] on icon "button" at bounding box center [592, 216] width 12 height 12
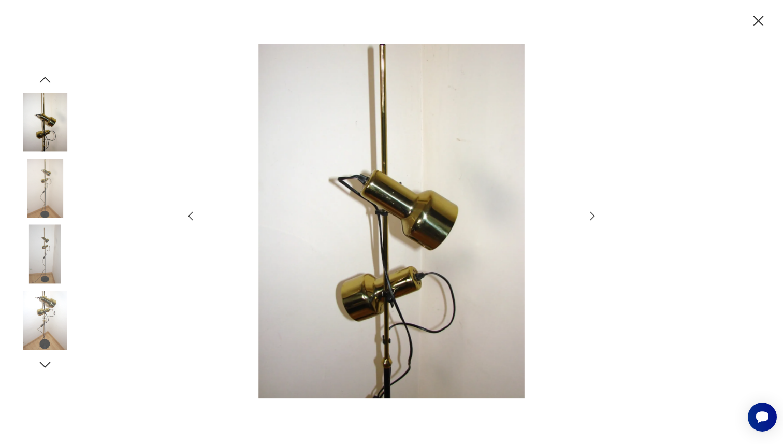
click at [596, 221] on icon "button" at bounding box center [592, 216] width 12 height 12
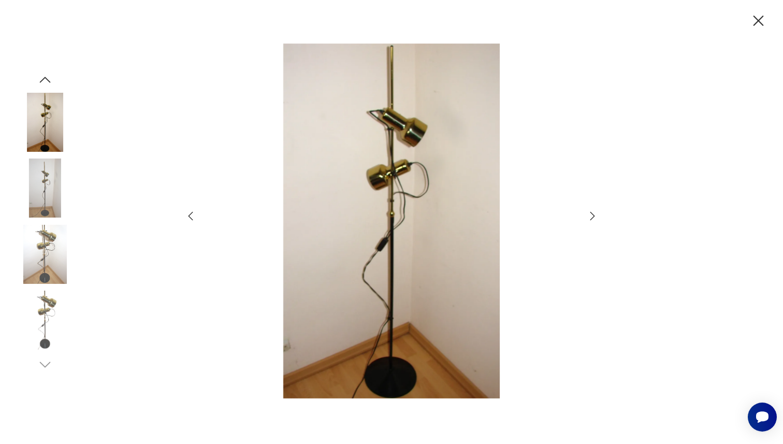
click at [596, 221] on icon "button" at bounding box center [592, 216] width 12 height 12
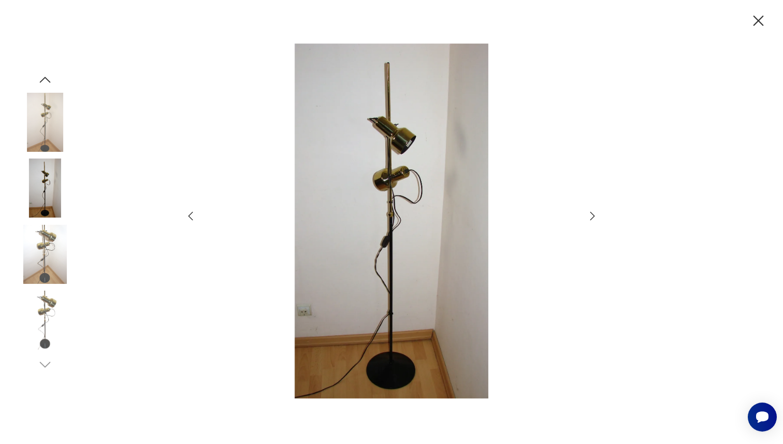
click at [596, 221] on icon "button" at bounding box center [592, 216] width 12 height 12
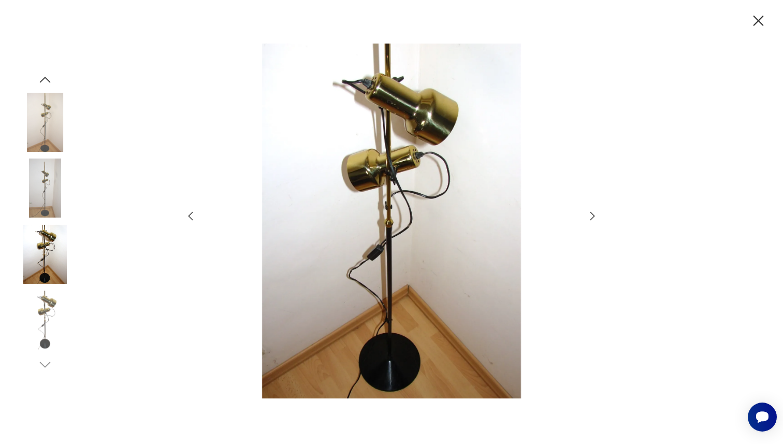
click at [596, 221] on icon "button" at bounding box center [592, 216] width 12 height 12
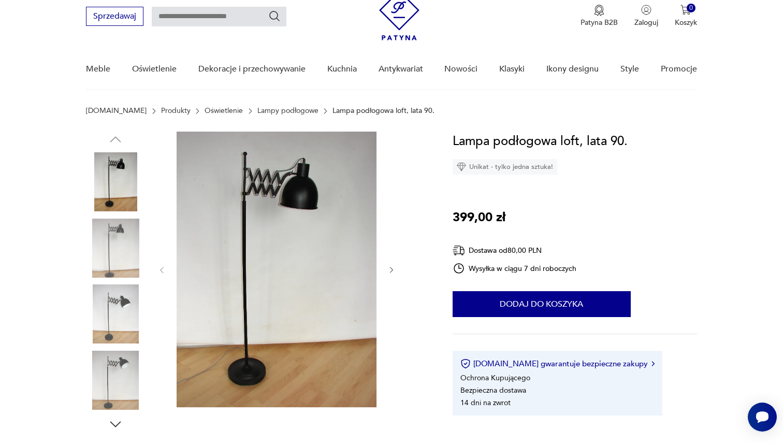
scroll to position [41, 0]
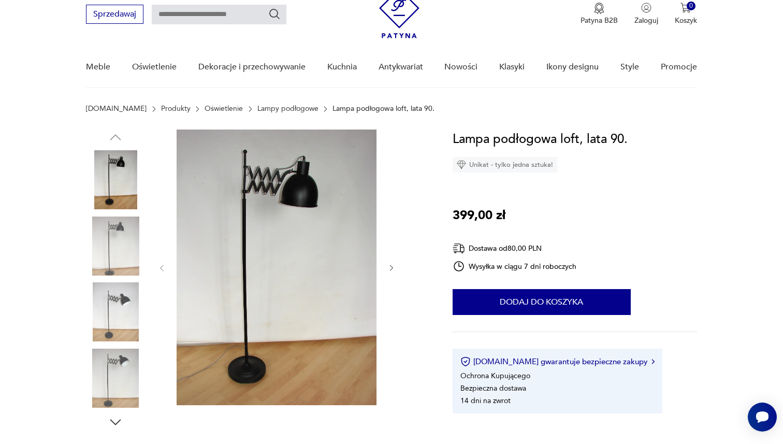
click at [391, 261] on div at bounding box center [276, 267] width 238 height 277
click at [391, 267] on icon "button" at bounding box center [391, 268] width 9 height 9
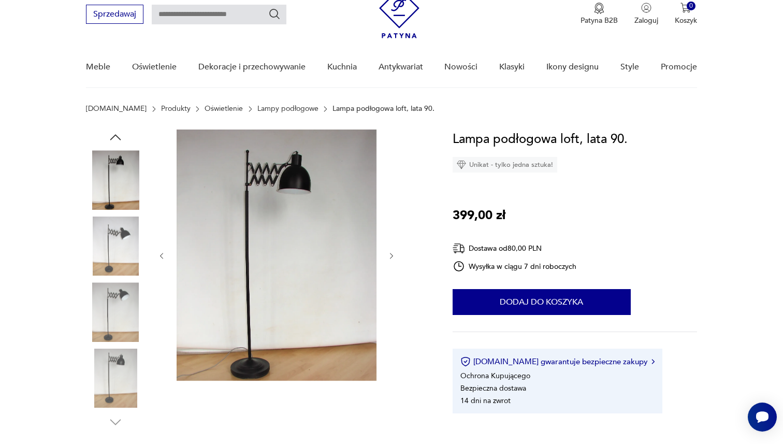
click at [394, 251] on button "button" at bounding box center [391, 256] width 9 height 10
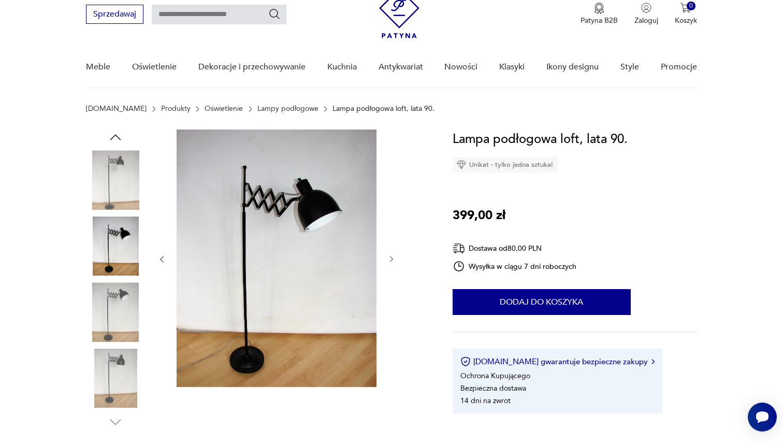
click at [394, 257] on icon "button" at bounding box center [391, 259] width 9 height 9
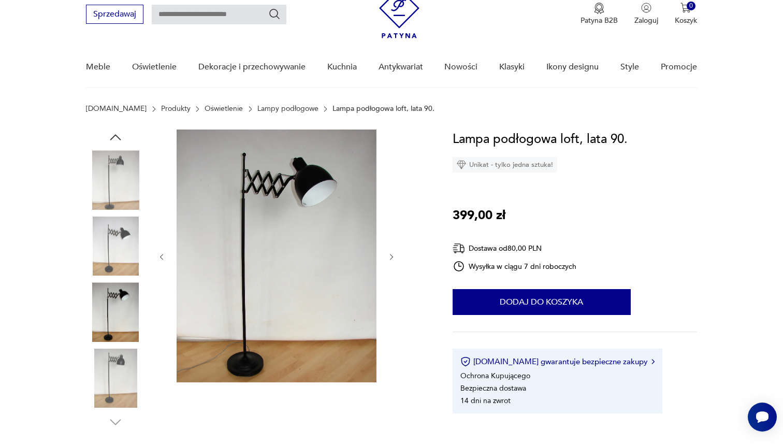
click at [394, 257] on icon "button" at bounding box center [391, 257] width 9 height 9
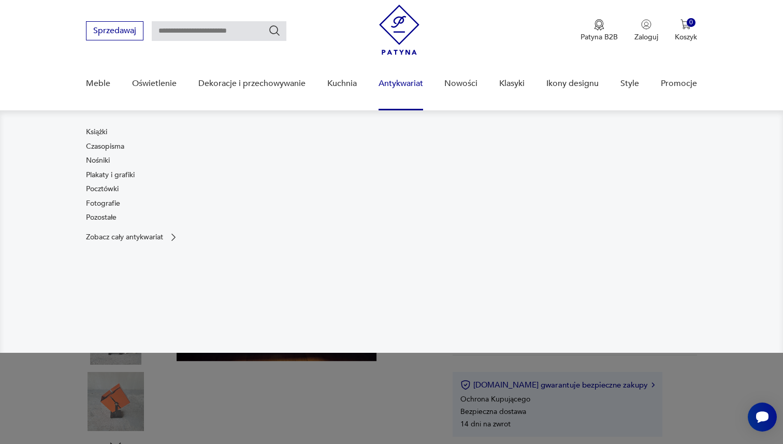
scroll to position [34, 0]
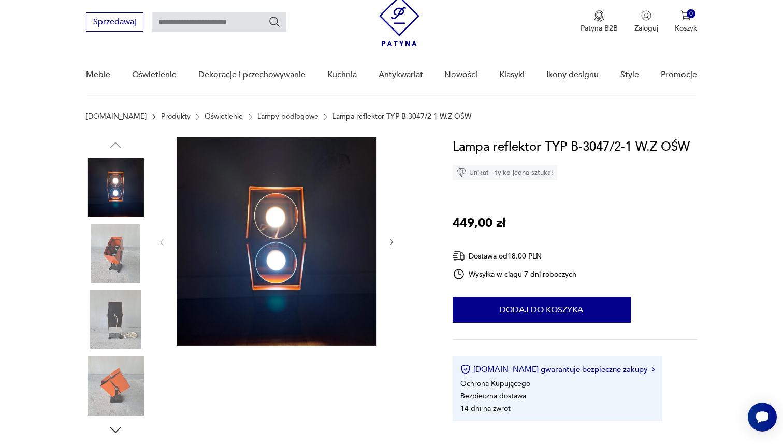
click at [397, 244] on div at bounding box center [257, 287] width 342 height 300
click at [388, 243] on icon "button" at bounding box center [391, 242] width 9 height 9
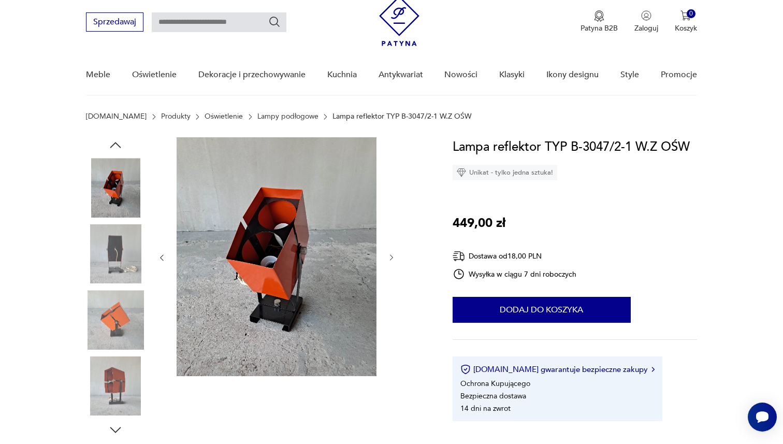
click at [391, 244] on div at bounding box center [276, 257] width 238 height 241
click at [387, 272] on div at bounding box center [276, 257] width 238 height 241
click at [389, 266] on div at bounding box center [276, 257] width 238 height 241
click at [393, 254] on icon "button" at bounding box center [391, 257] width 9 height 9
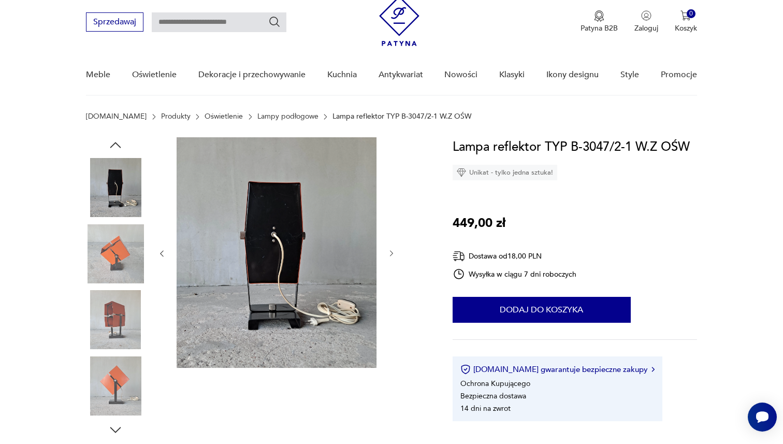
click at [393, 254] on icon "button" at bounding box center [391, 253] width 9 height 9
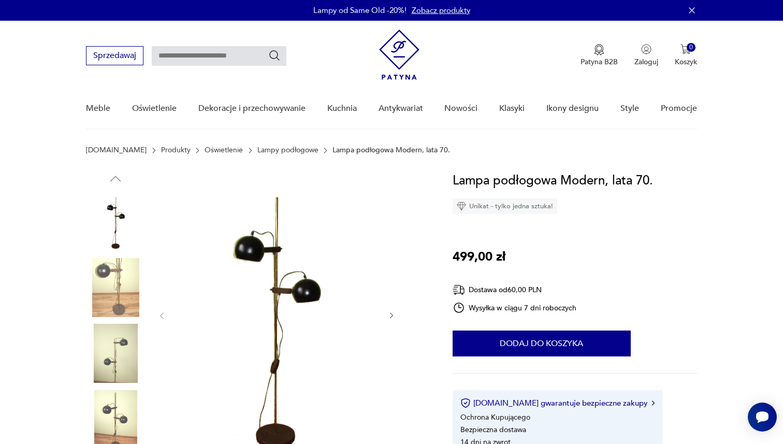
scroll to position [129, 0]
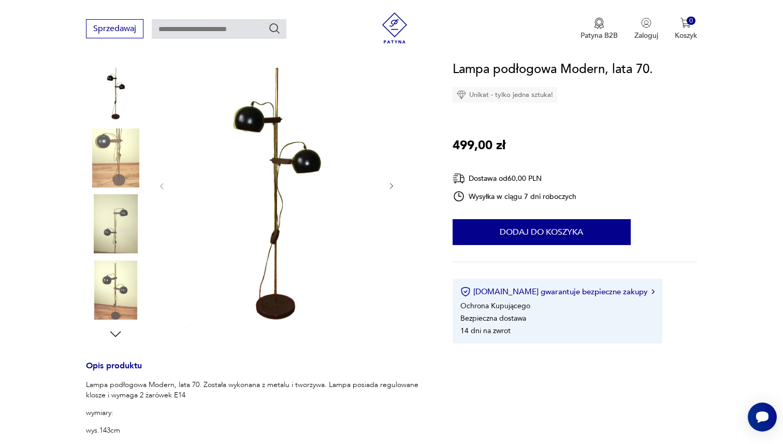
click at [352, 195] on img at bounding box center [277, 185] width 200 height 288
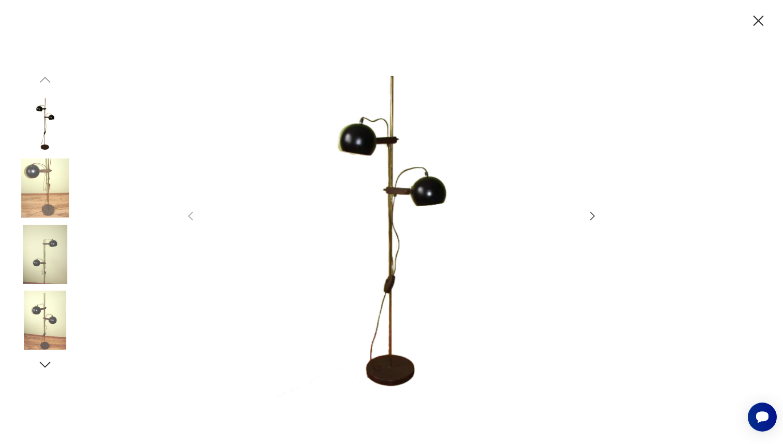
click at [592, 211] on icon "button" at bounding box center [592, 216] width 12 height 12
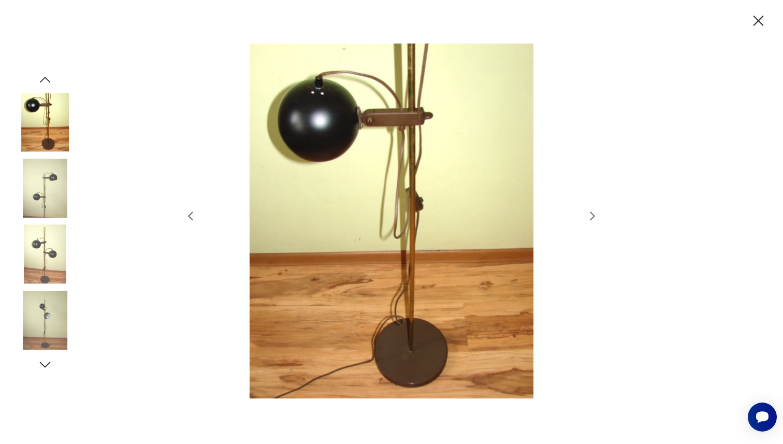
click at [592, 211] on icon "button" at bounding box center [592, 216] width 12 height 12
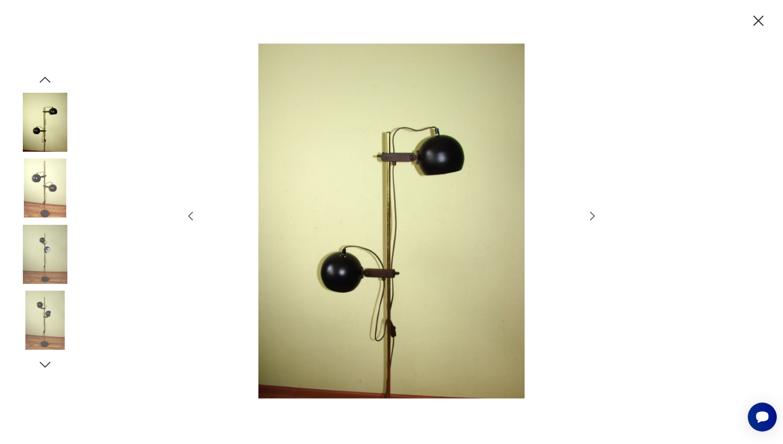
click at [592, 211] on icon "button" at bounding box center [592, 216] width 12 height 12
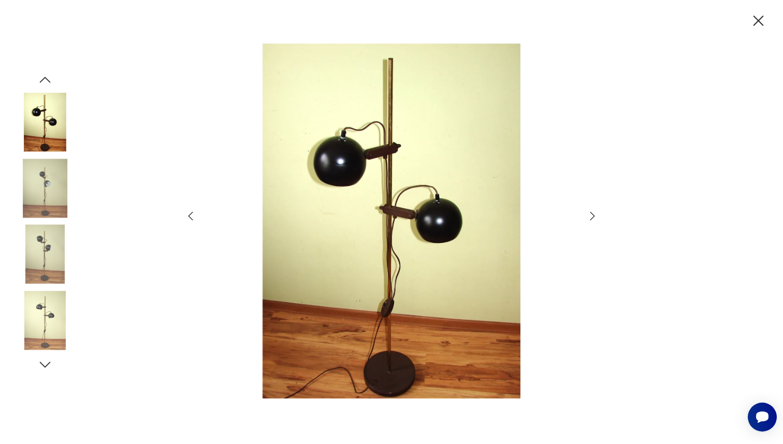
click at [592, 211] on icon "button" at bounding box center [592, 216] width 12 height 12
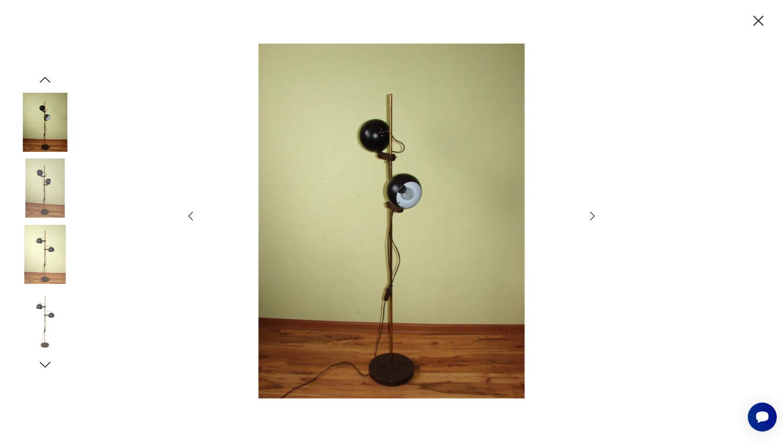
click at [592, 211] on icon "button" at bounding box center [592, 216] width 12 height 12
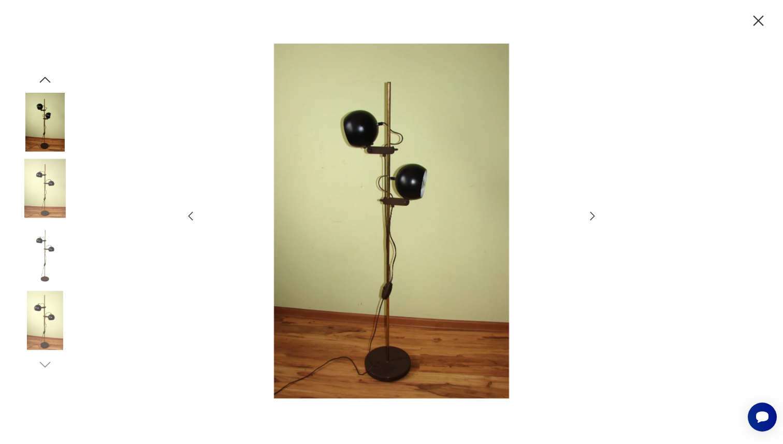
click at [592, 211] on icon "button" at bounding box center [592, 216] width 12 height 12
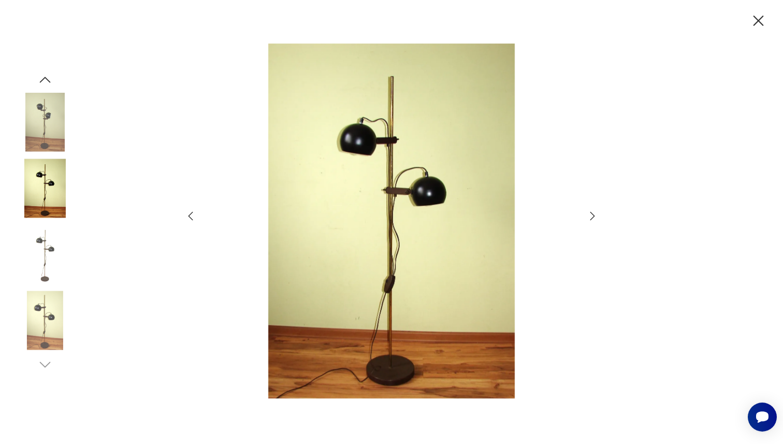
click at [592, 211] on icon "button" at bounding box center [592, 216] width 12 height 12
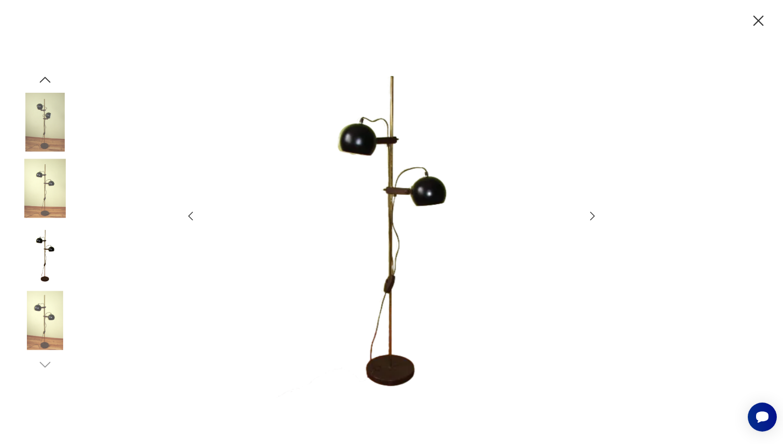
click at [592, 211] on icon "button" at bounding box center [592, 216] width 12 height 12
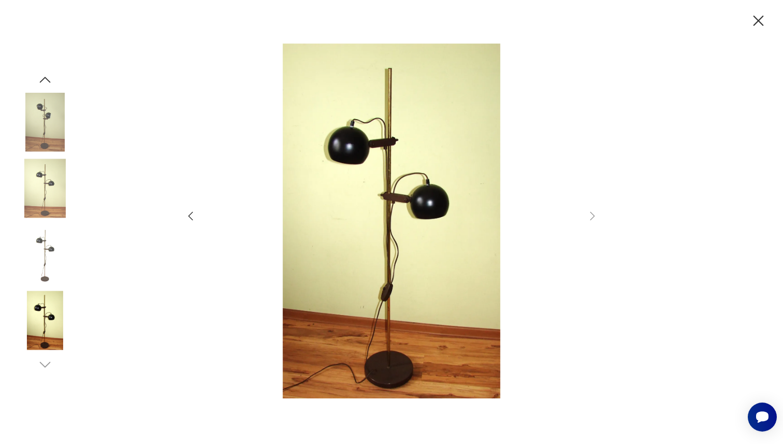
click at [755, 23] on icon "button" at bounding box center [759, 21] width 10 height 10
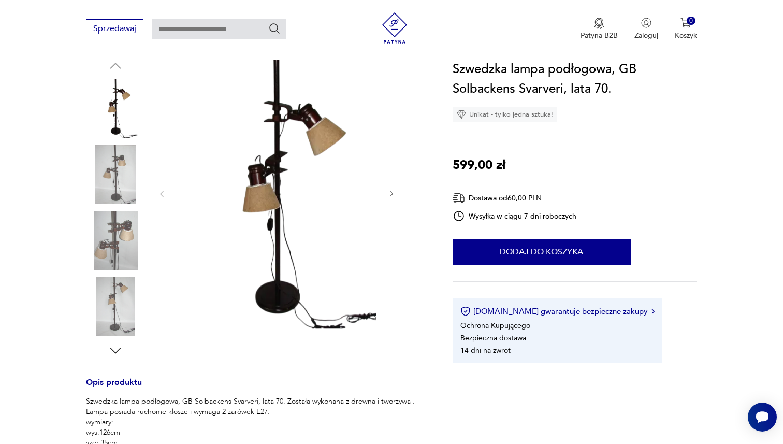
click at [286, 148] on img at bounding box center [277, 193] width 200 height 270
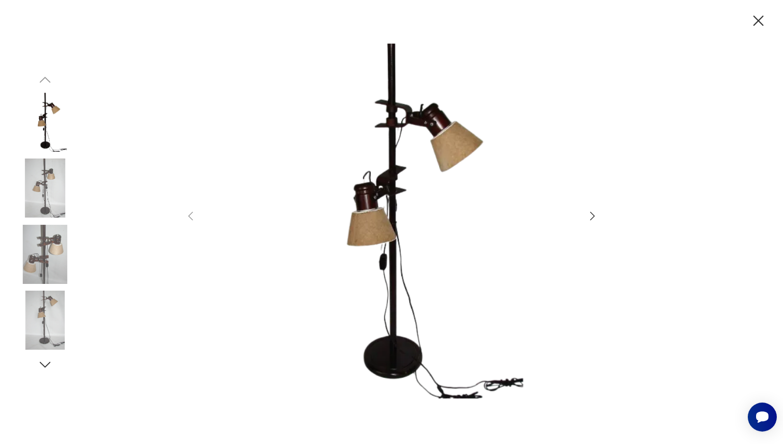
click at [590, 210] on icon "button" at bounding box center [592, 216] width 12 height 12
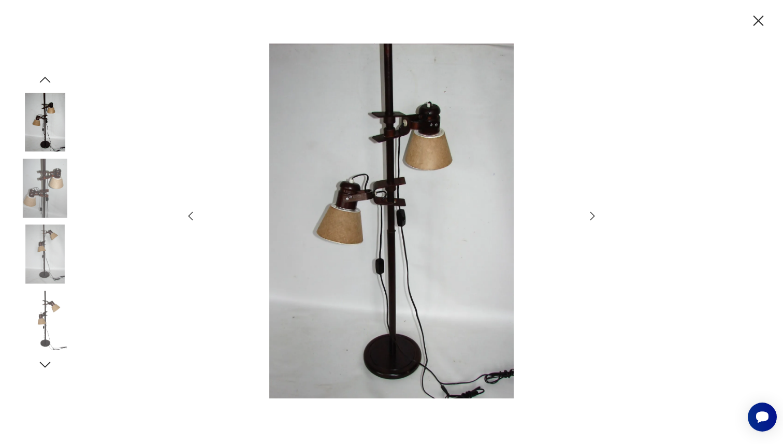
click at [591, 209] on div at bounding box center [391, 222] width 414 height 357
click at [591, 213] on icon "button" at bounding box center [592, 216] width 12 height 12
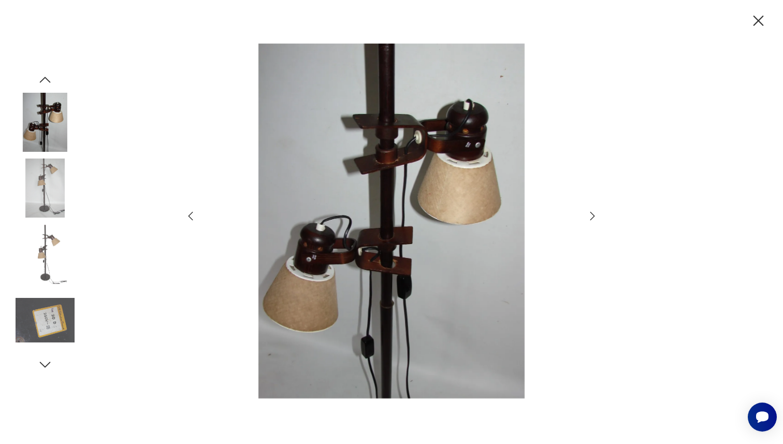
click at [592, 213] on icon "button" at bounding box center [592, 216] width 12 height 12
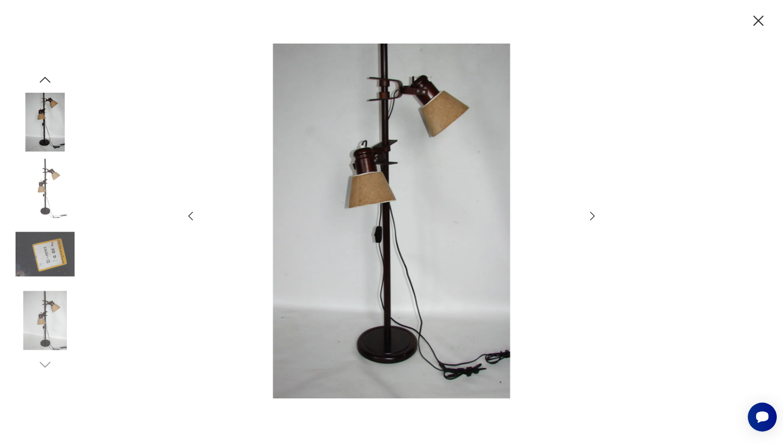
click at [592, 213] on icon "button" at bounding box center [592, 216] width 12 height 12
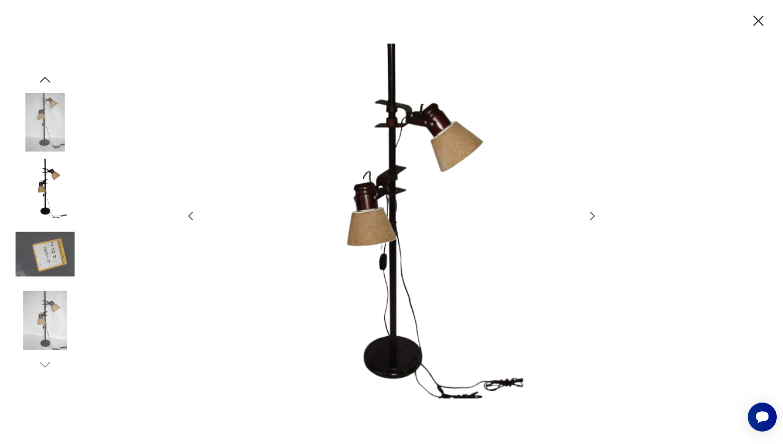
click at [592, 213] on icon "button" at bounding box center [592, 216] width 12 height 12
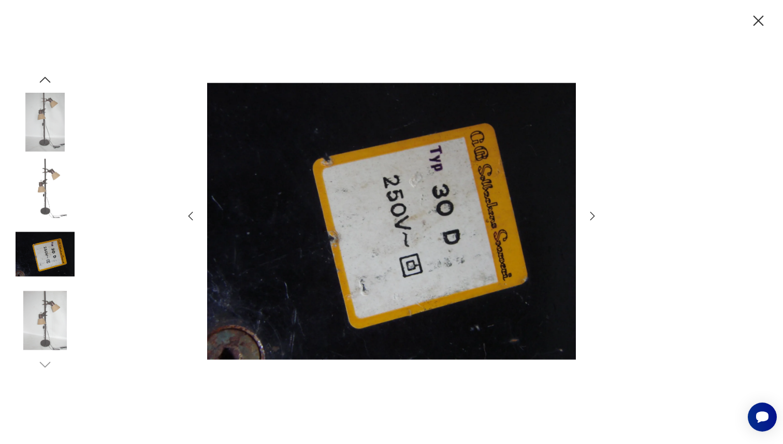
click at [592, 213] on icon "button" at bounding box center [592, 216] width 12 height 12
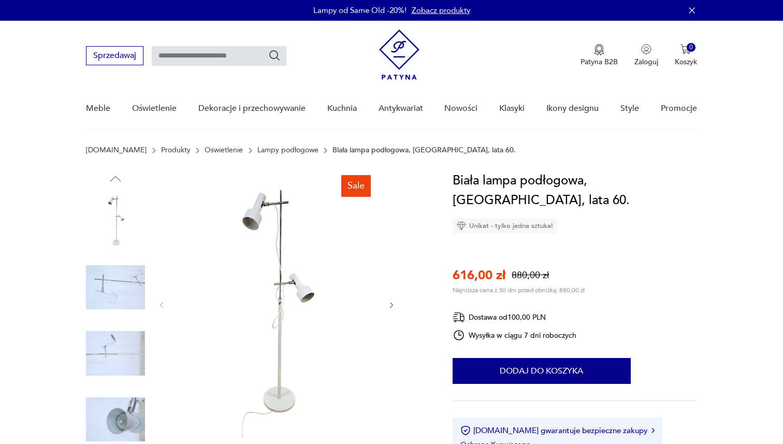
click at [291, 296] on img at bounding box center [277, 304] width 200 height 267
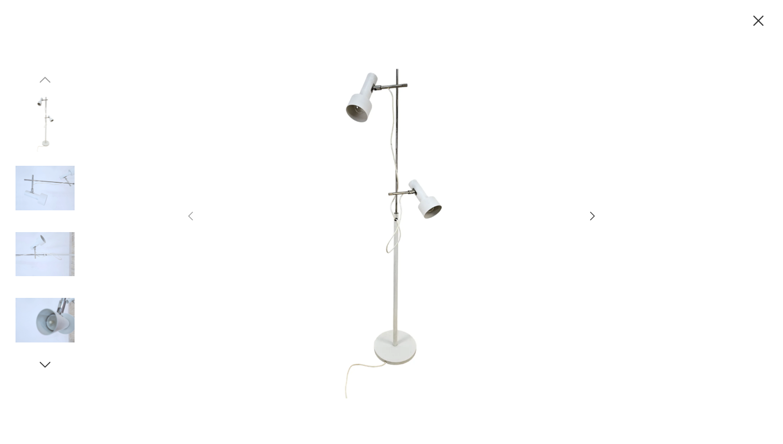
click at [589, 219] on icon "button" at bounding box center [592, 216] width 12 height 12
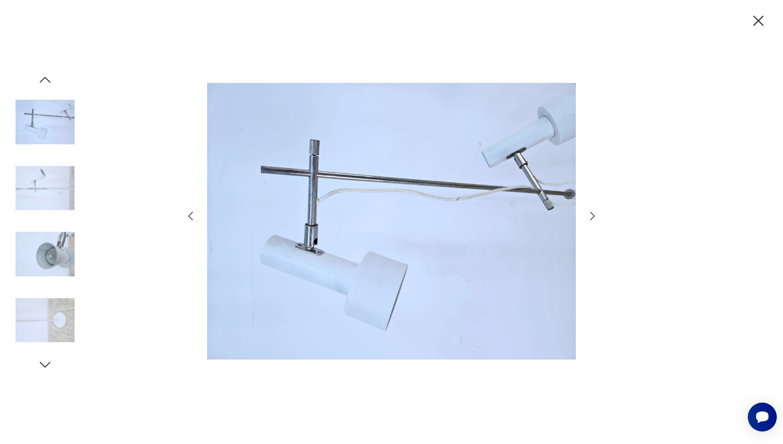
click at [589, 219] on icon "button" at bounding box center [592, 216] width 12 height 12
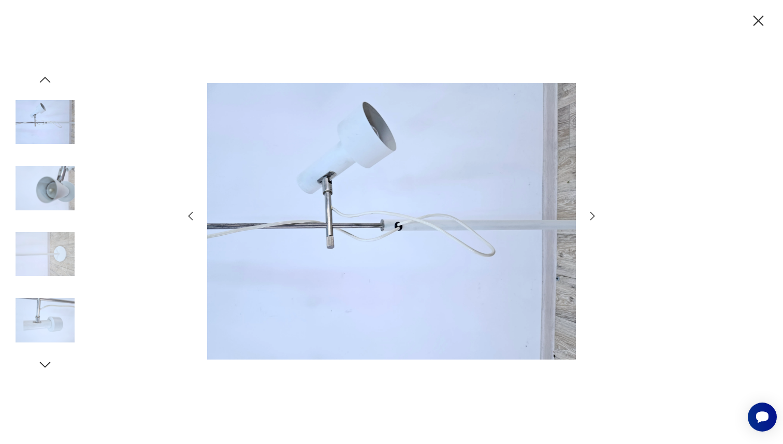
click at [589, 219] on icon "button" at bounding box center [592, 216] width 12 height 12
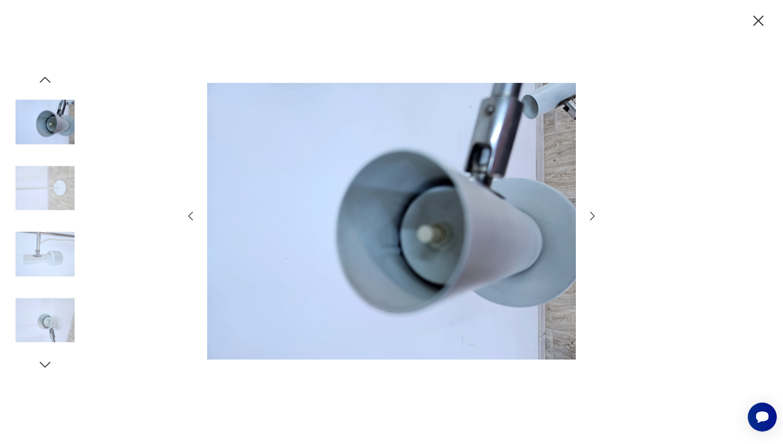
click at [589, 219] on icon "button" at bounding box center [592, 216] width 12 height 12
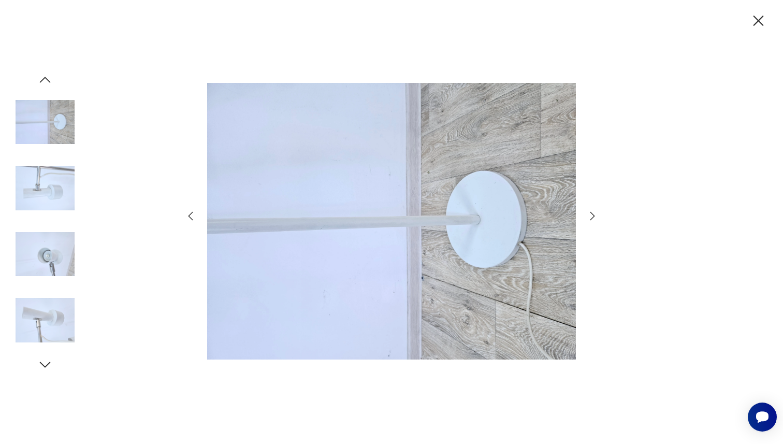
click at [589, 219] on icon "button" at bounding box center [592, 216] width 12 height 12
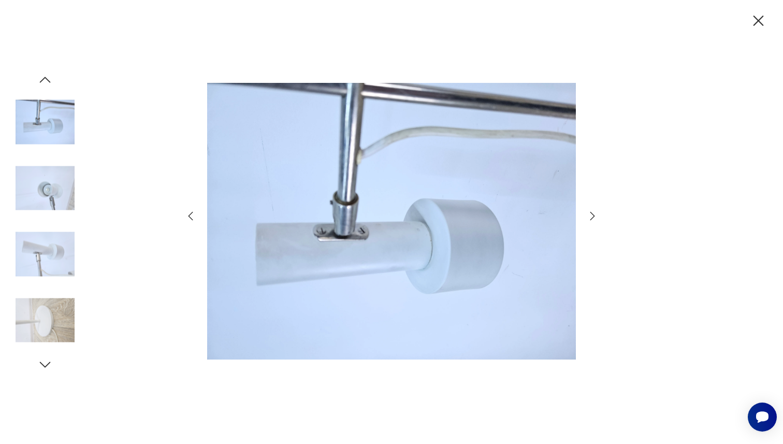
click at [589, 219] on icon "button" at bounding box center [592, 216] width 12 height 12
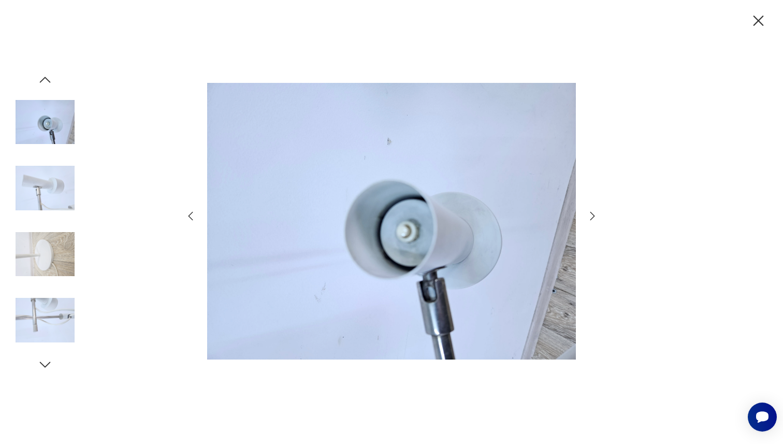
click at [589, 219] on icon "button" at bounding box center [592, 216] width 12 height 12
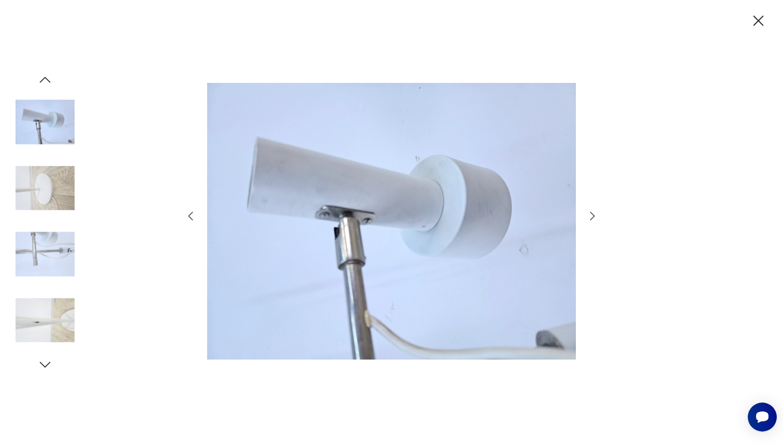
click at [589, 219] on icon "button" at bounding box center [592, 216] width 12 height 12
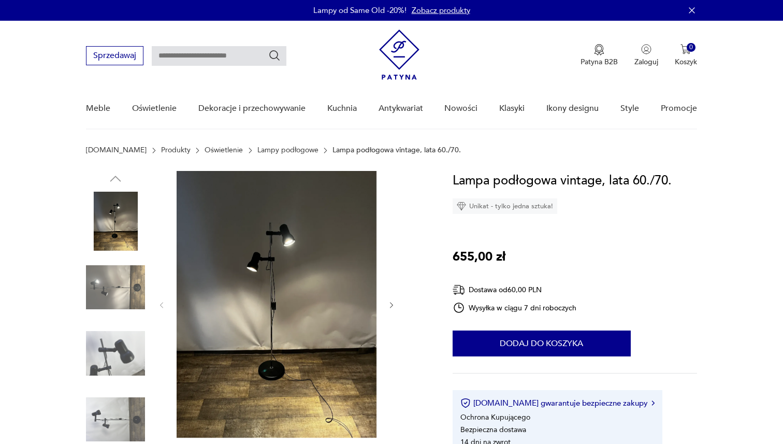
click at [295, 244] on img at bounding box center [277, 304] width 200 height 267
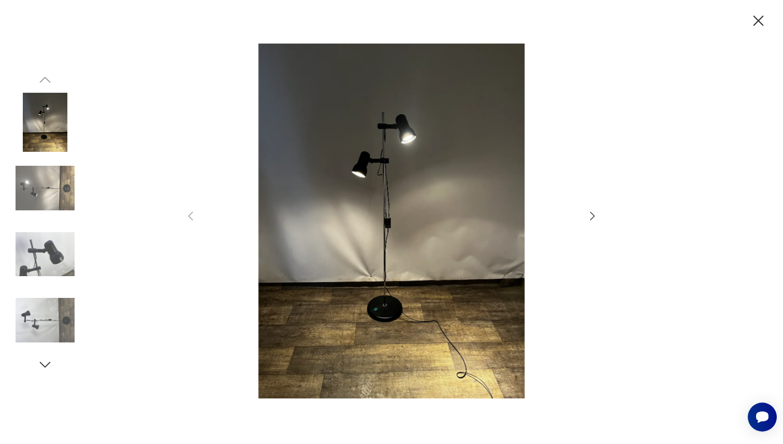
click at [592, 214] on icon "button" at bounding box center [592, 216] width 12 height 12
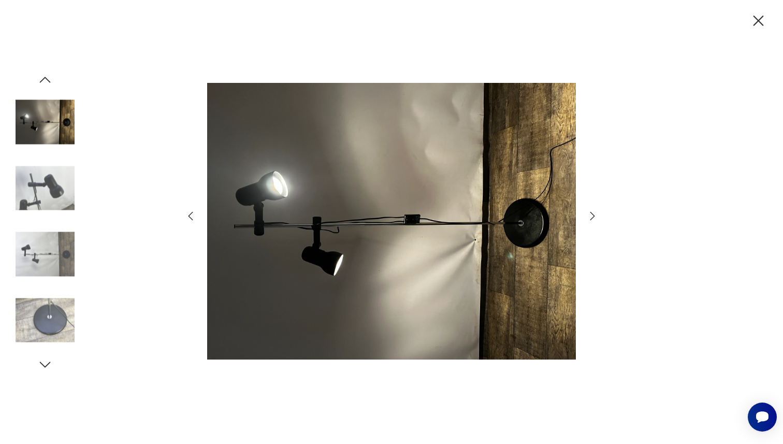
click at [592, 214] on icon "button" at bounding box center [592, 216] width 12 height 12
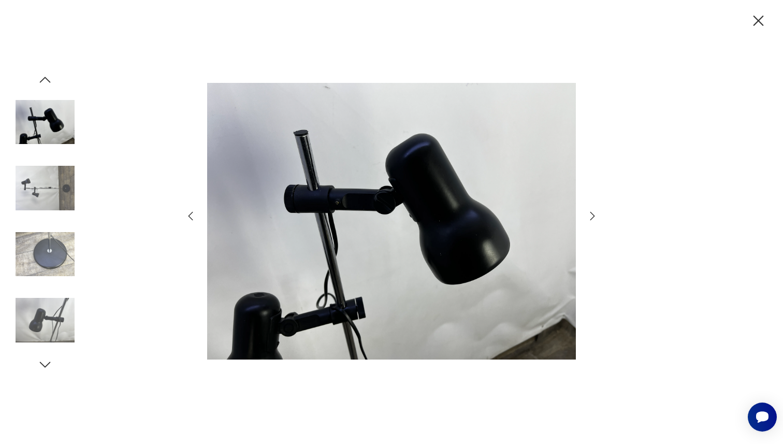
click at [592, 215] on icon "button" at bounding box center [592, 216] width 12 height 12
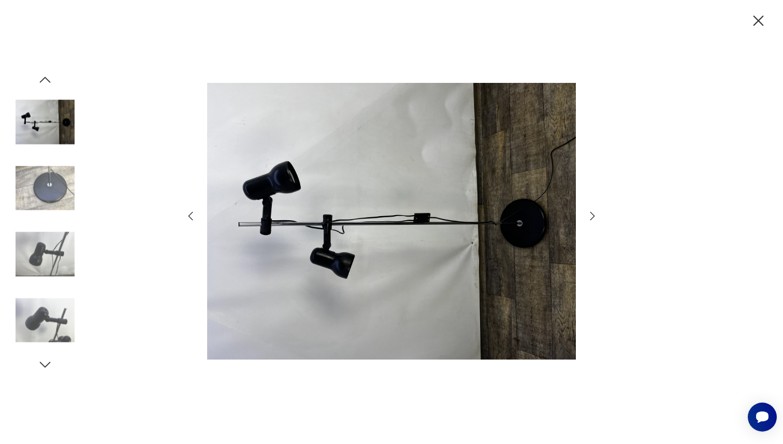
click at [592, 215] on icon "button" at bounding box center [592, 216] width 12 height 12
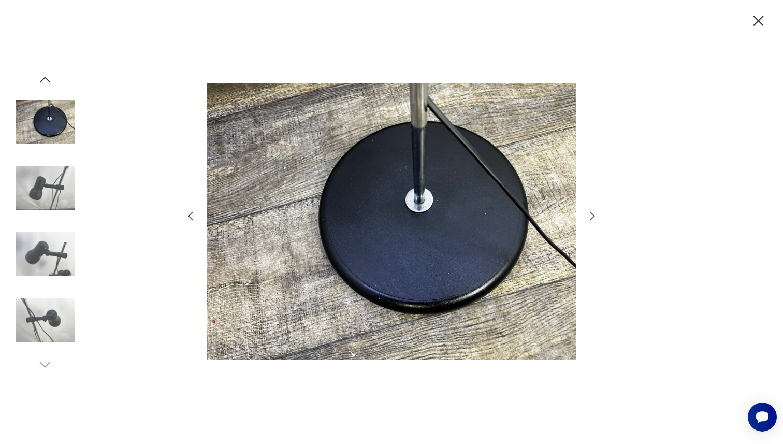
click at [592, 215] on icon "button" at bounding box center [592, 216] width 12 height 12
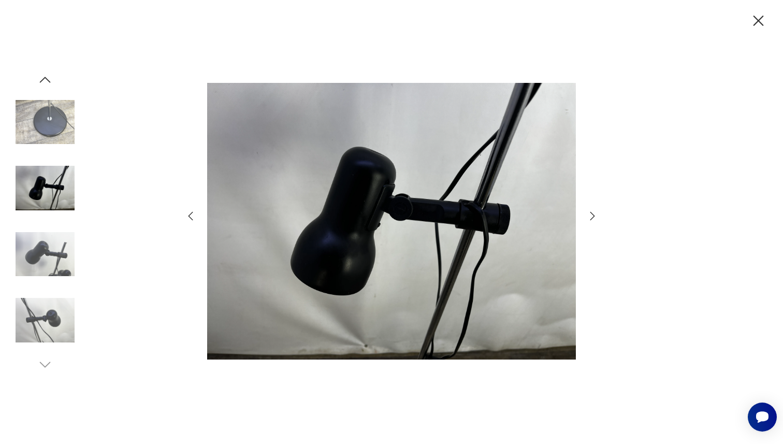
click at [592, 215] on icon "button" at bounding box center [592, 216] width 12 height 12
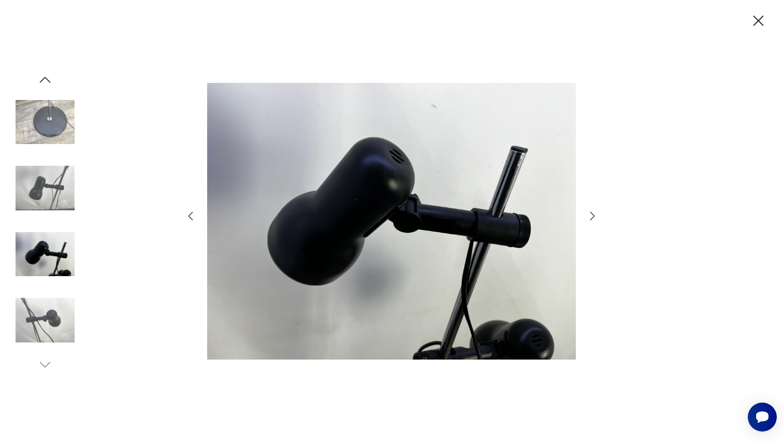
click at [592, 215] on icon "button" at bounding box center [592, 216] width 12 height 12
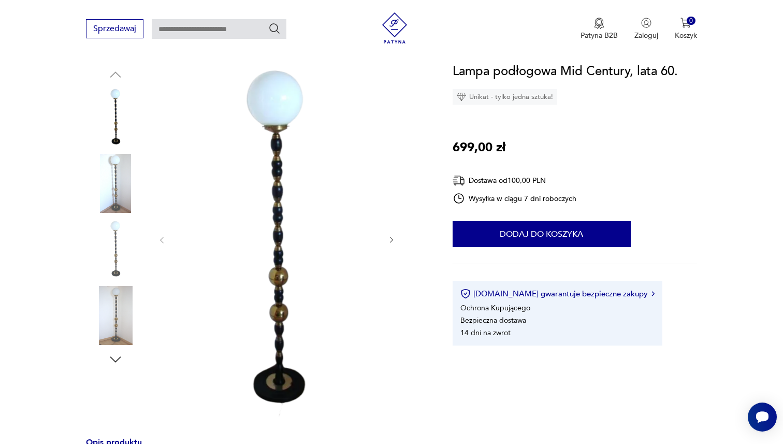
scroll to position [108, 0]
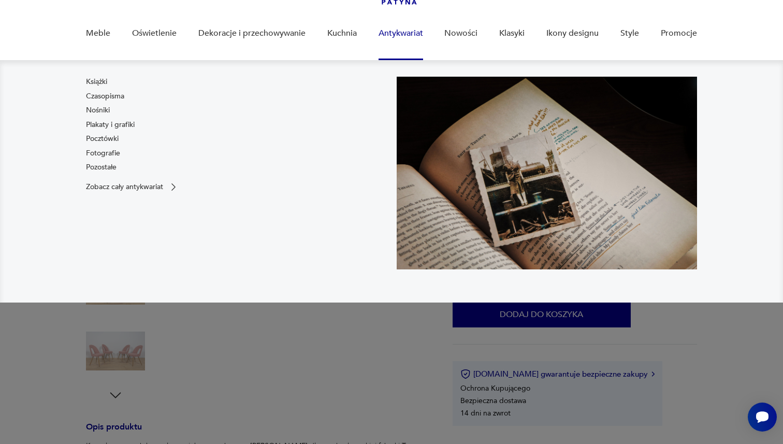
scroll to position [129, 0]
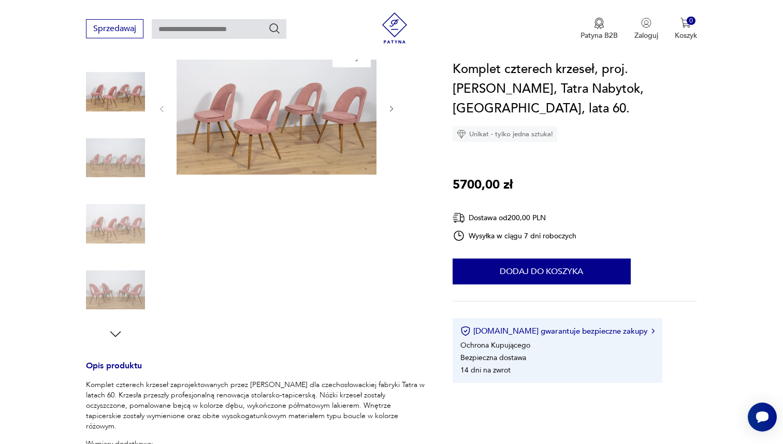
click at [272, 86] on img at bounding box center [277, 107] width 200 height 133
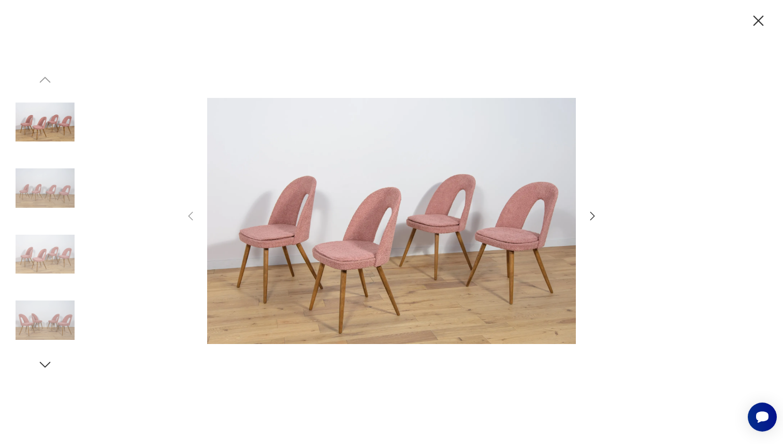
click at [588, 217] on icon "button" at bounding box center [592, 216] width 12 height 12
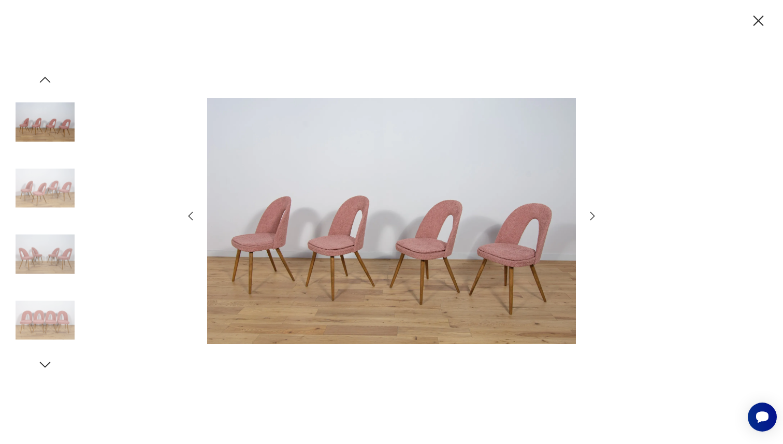
click at [592, 217] on icon "button" at bounding box center [592, 216] width 12 height 12
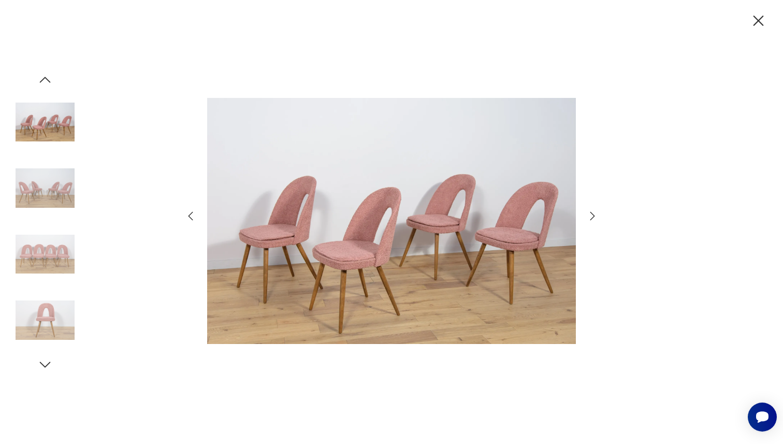
click at [592, 218] on icon "button" at bounding box center [592, 216] width 12 height 12
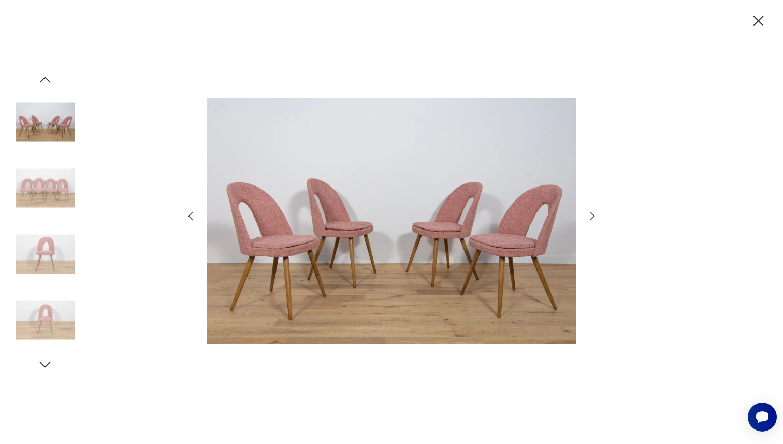
click at [592, 218] on icon "button" at bounding box center [592, 216] width 12 height 12
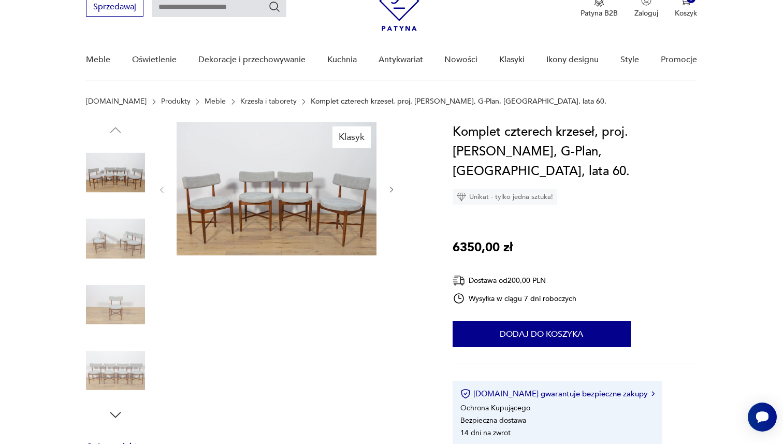
click at [285, 189] on img at bounding box center [277, 188] width 200 height 133
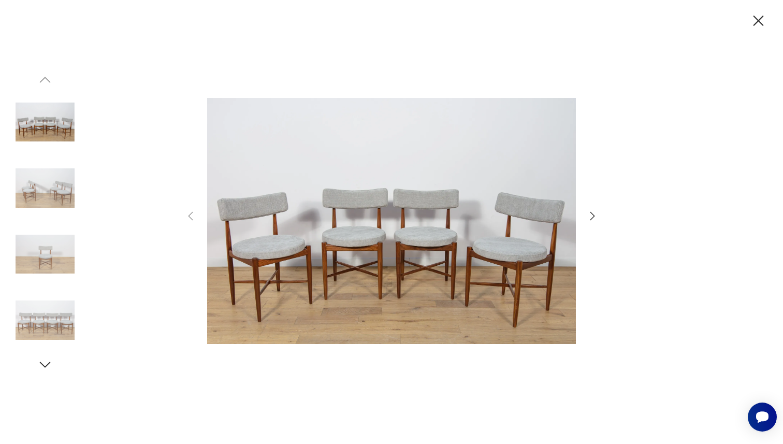
click at [600, 218] on div at bounding box center [391, 222] width 783 height 444
click at [587, 217] on icon "button" at bounding box center [592, 216] width 12 height 12
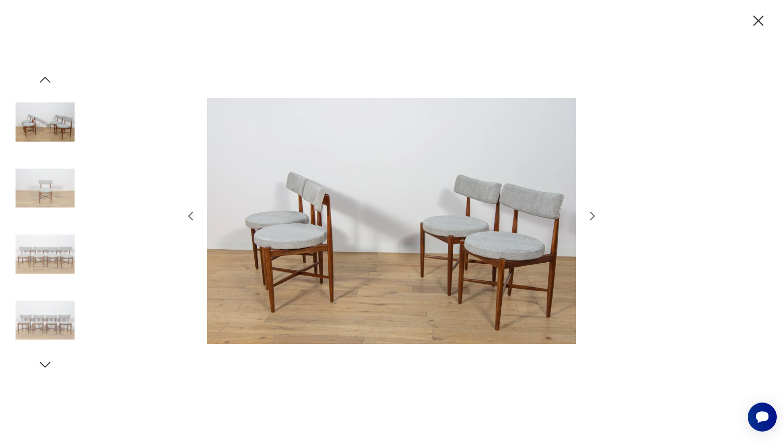
click at [591, 217] on icon "button" at bounding box center [592, 216] width 12 height 12
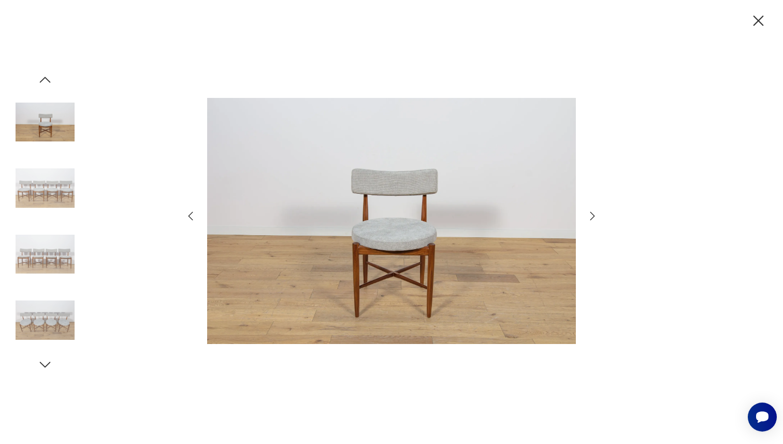
click at [591, 217] on icon "button" at bounding box center [592, 216] width 12 height 12
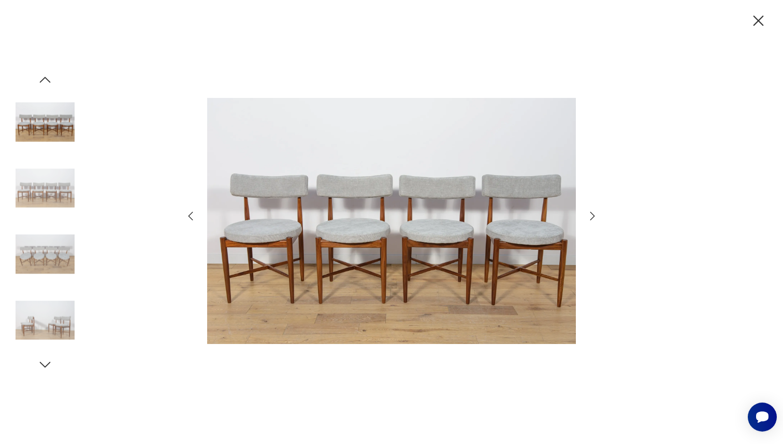
click at [591, 217] on icon "button" at bounding box center [592, 216] width 12 height 12
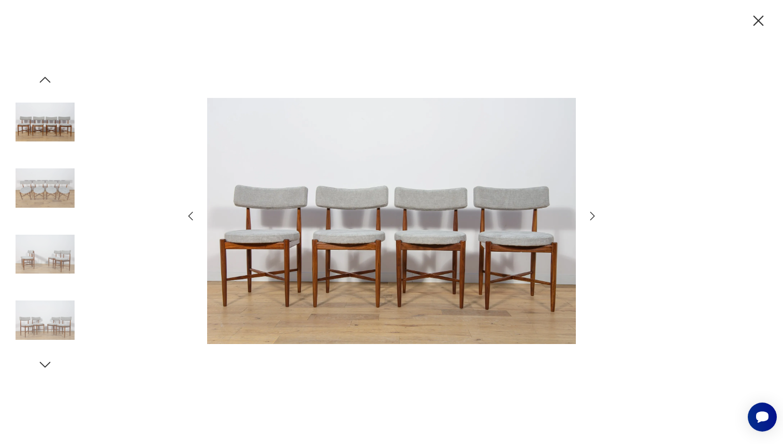
click at [591, 217] on icon "button" at bounding box center [592, 216] width 12 height 12
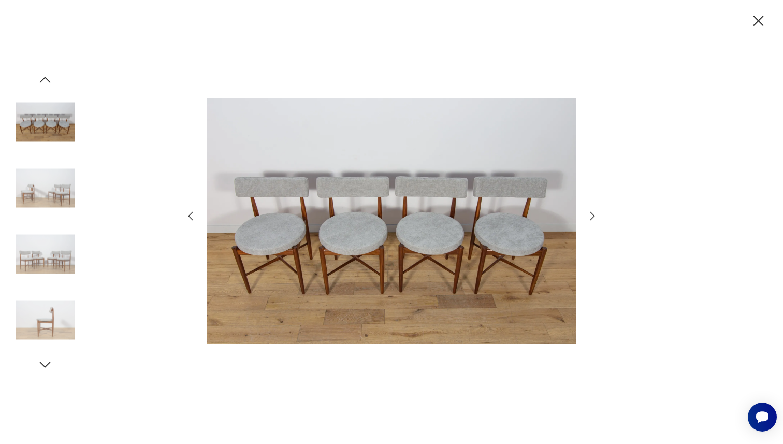
click at [591, 217] on icon "button" at bounding box center [592, 216] width 12 height 12
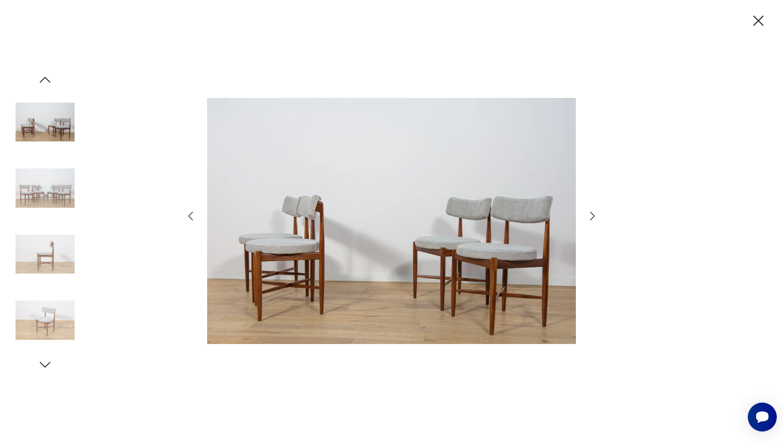
click at [591, 217] on icon "button" at bounding box center [592, 216] width 12 height 12
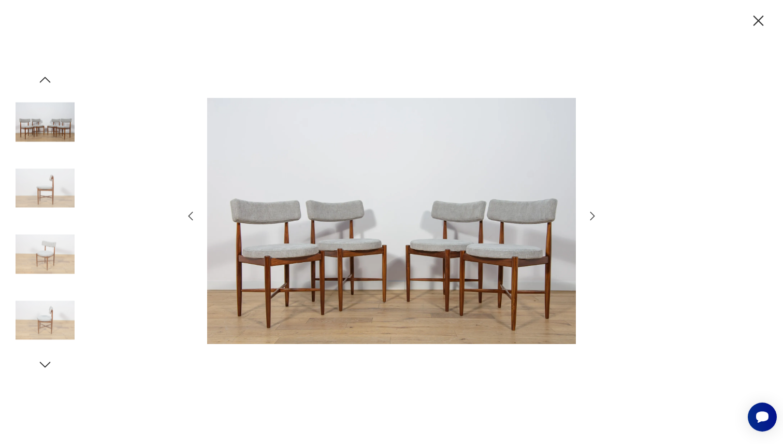
click at [591, 217] on icon "button" at bounding box center [592, 216] width 12 height 12
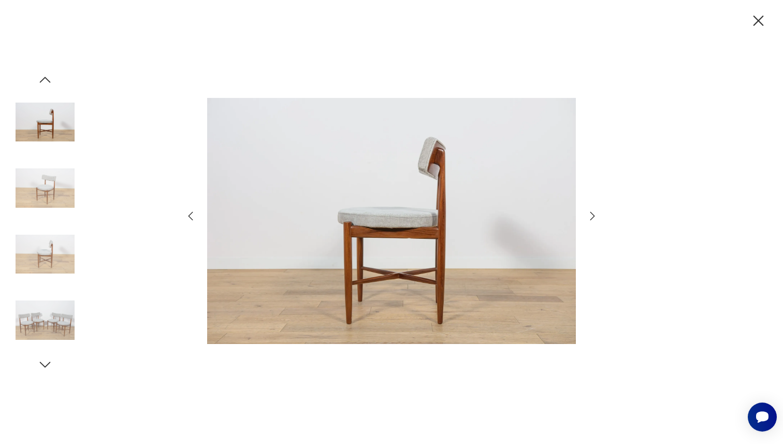
click at [591, 217] on icon "button" at bounding box center [592, 216] width 12 height 12
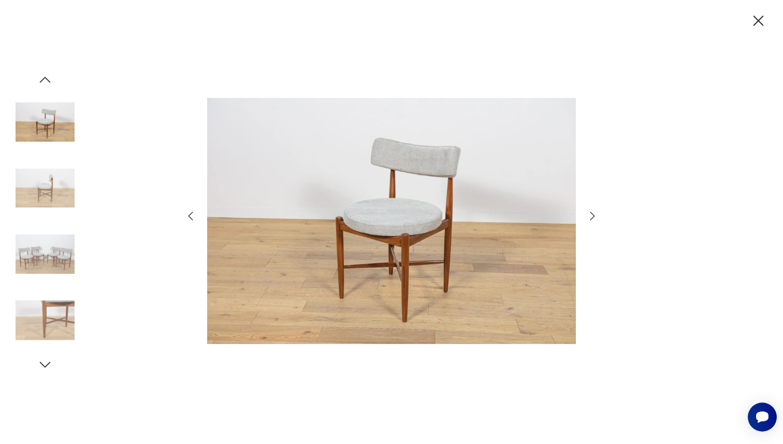
click at [591, 217] on icon "button" at bounding box center [592, 216] width 12 height 12
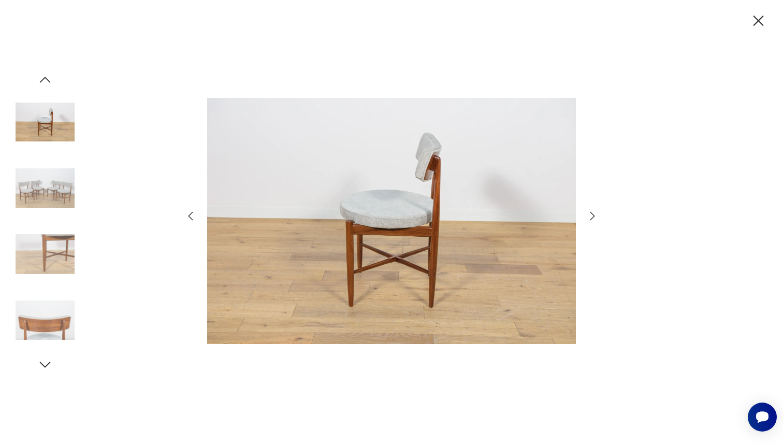
click at [591, 217] on icon "button" at bounding box center [592, 216] width 12 height 12
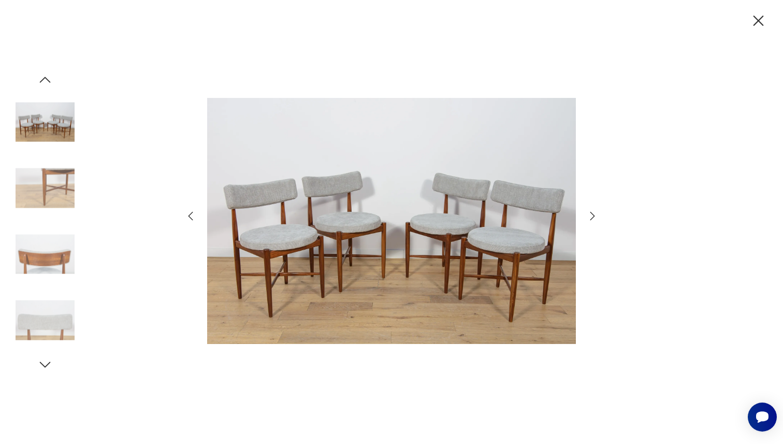
click at [591, 217] on icon "button" at bounding box center [592, 216] width 12 height 12
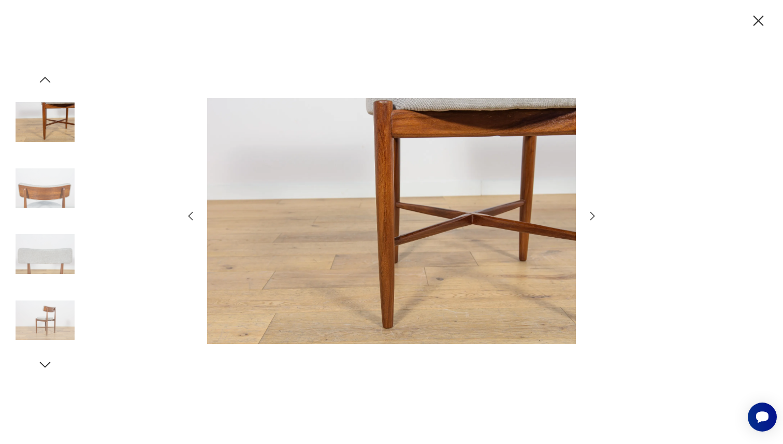
click at [591, 217] on icon "button" at bounding box center [592, 216] width 12 height 12
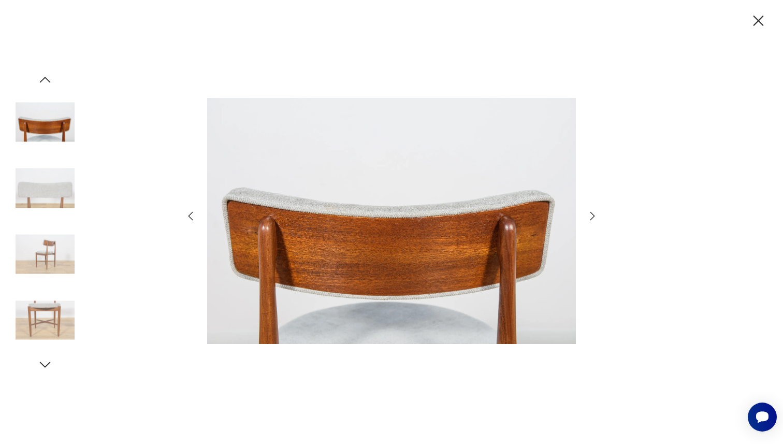
click at [591, 218] on icon "button" at bounding box center [592, 216] width 12 height 12
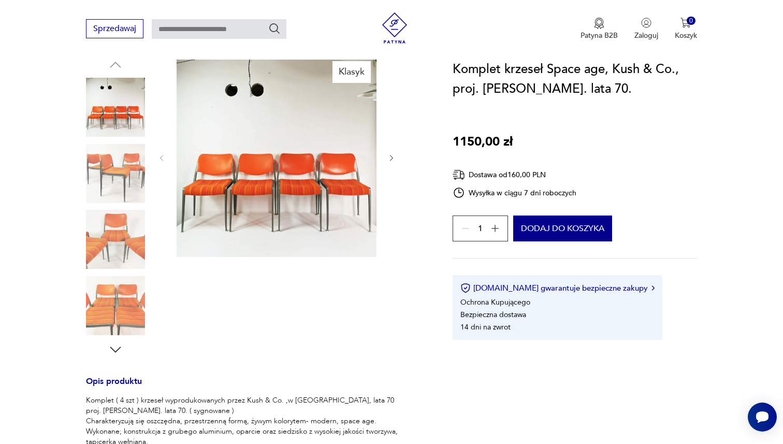
click at [261, 171] on img at bounding box center [277, 157] width 200 height 200
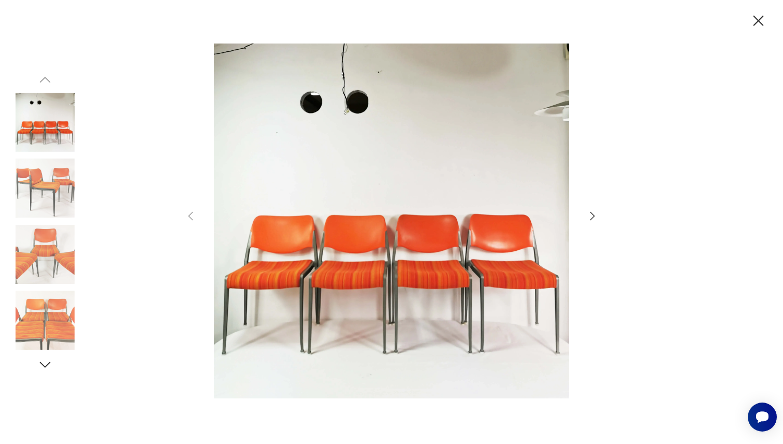
click at [590, 217] on icon "button" at bounding box center [592, 216] width 12 height 12
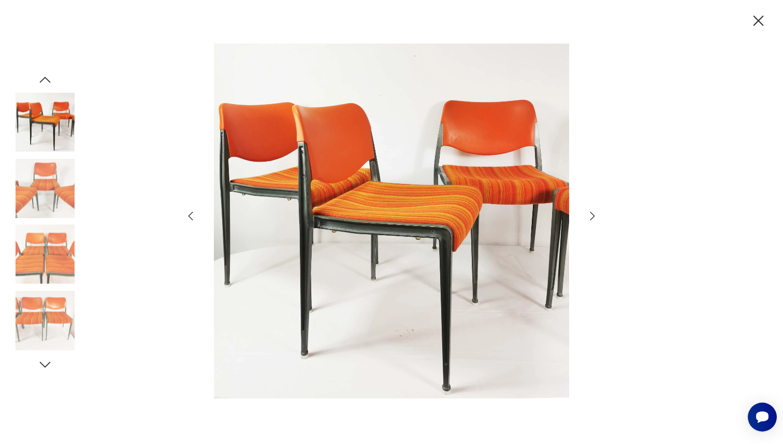
click at [590, 217] on icon "button" at bounding box center [592, 216] width 12 height 12
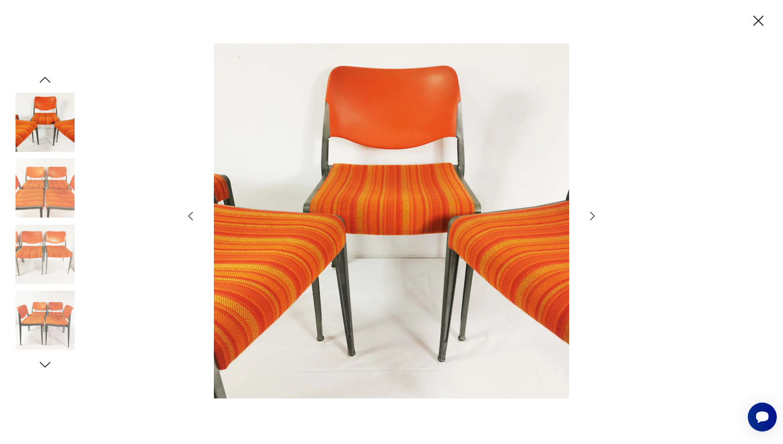
click at [590, 218] on icon "button" at bounding box center [592, 216] width 12 height 12
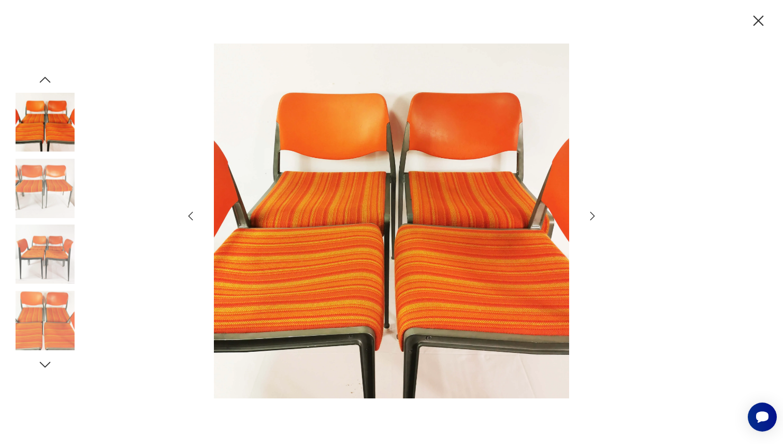
click at [590, 218] on icon "button" at bounding box center [592, 216] width 12 height 12
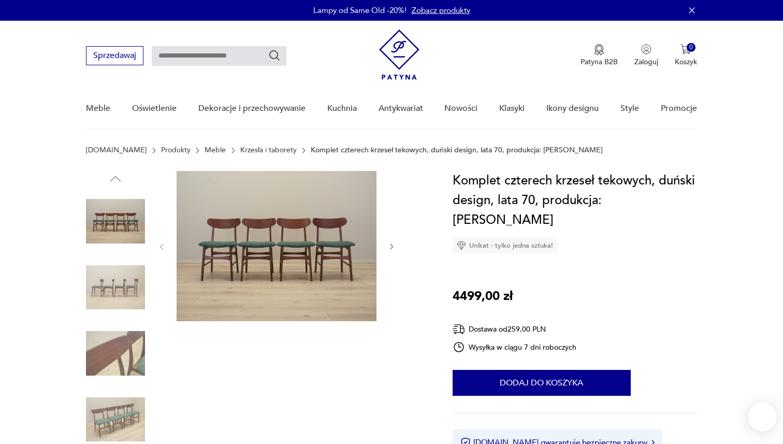
click at [280, 288] on img at bounding box center [277, 246] width 200 height 150
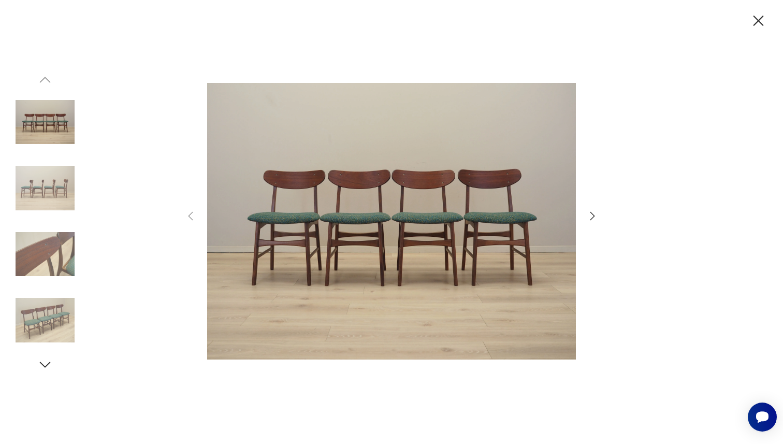
click at [592, 222] on div at bounding box center [391, 222] width 414 height 357
click at [592, 217] on icon "button" at bounding box center [592, 216] width 12 height 12
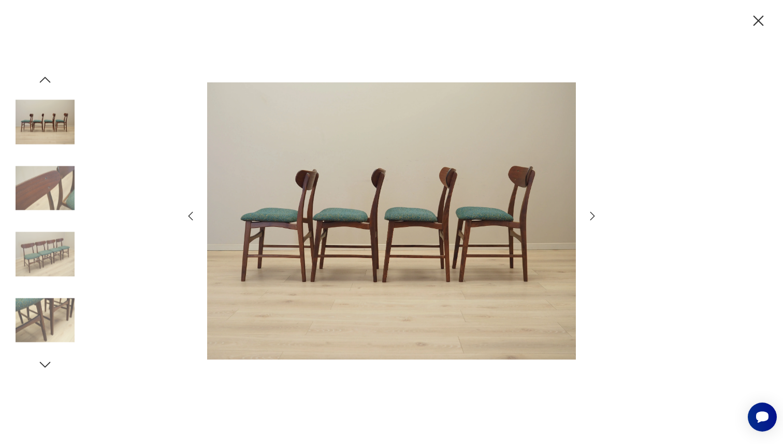
click at [592, 217] on icon "button" at bounding box center [592, 216] width 12 height 12
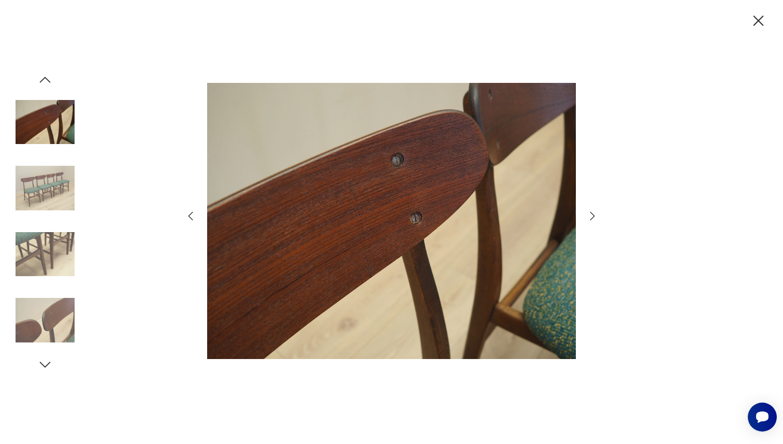
click at [592, 217] on icon "button" at bounding box center [592, 216] width 12 height 12
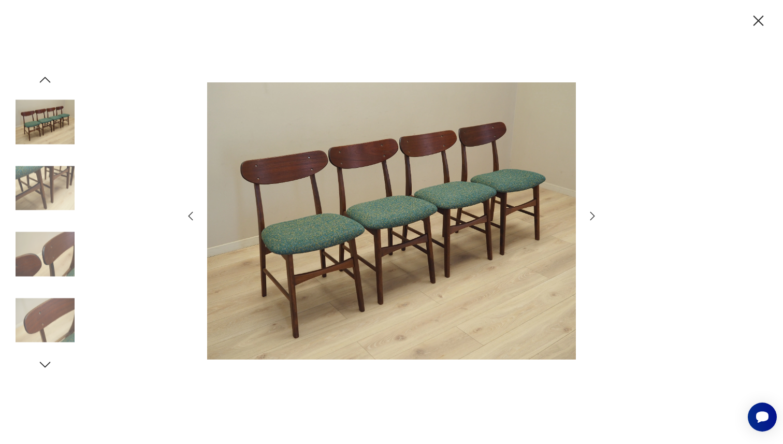
click at [592, 217] on icon "button" at bounding box center [592, 216] width 12 height 12
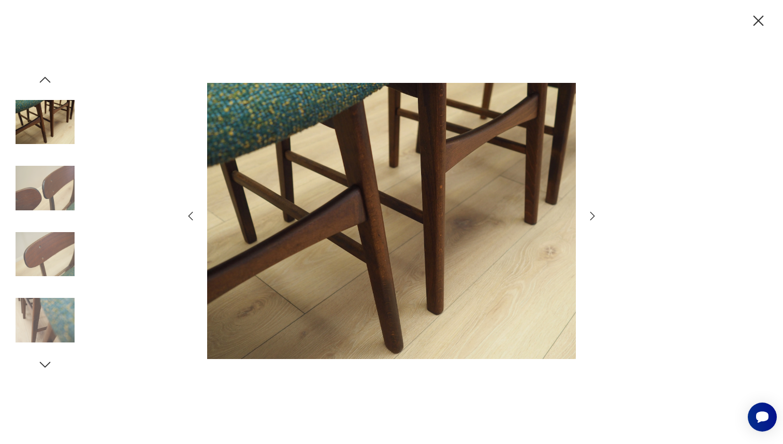
click at [592, 217] on icon "button" at bounding box center [592, 216] width 12 height 12
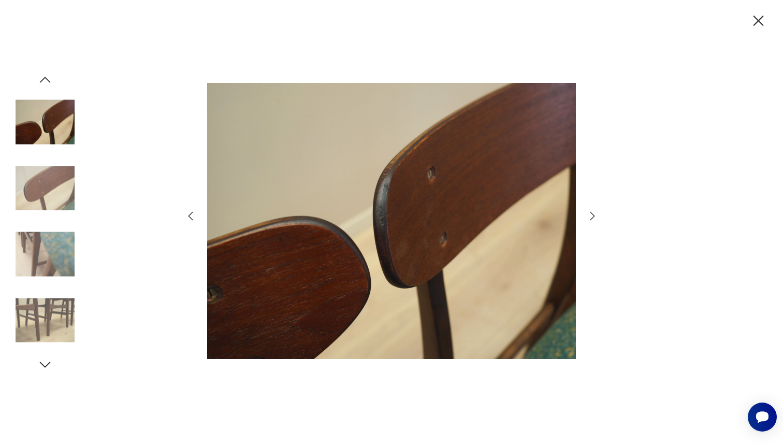
click at [592, 217] on icon "button" at bounding box center [592, 216] width 12 height 12
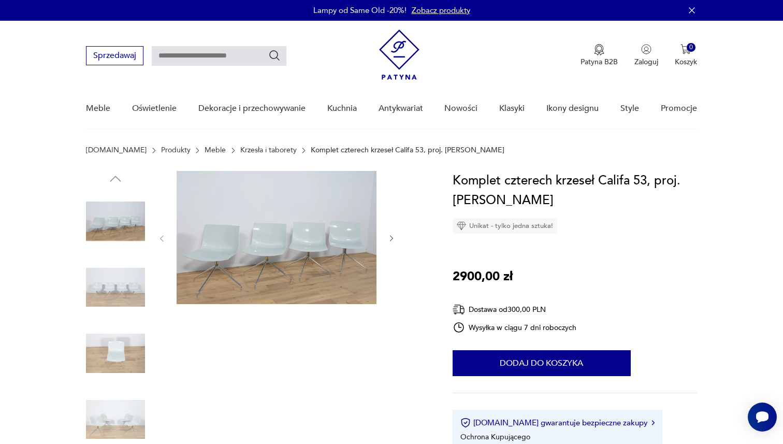
click at [309, 208] on img at bounding box center [277, 237] width 200 height 133
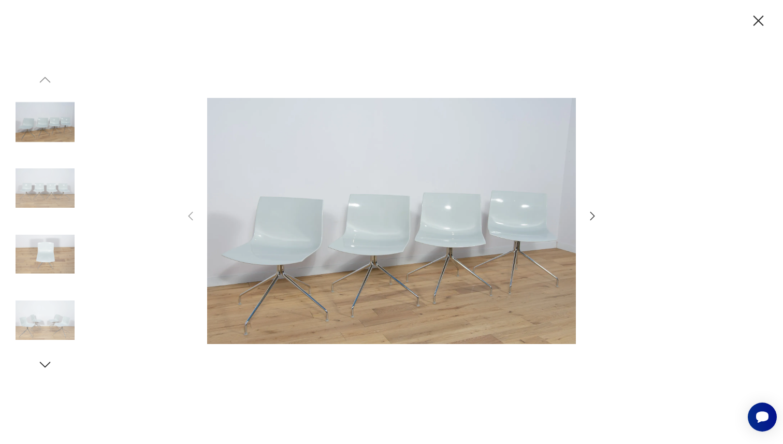
click at [594, 219] on icon "button" at bounding box center [592, 216] width 12 height 12
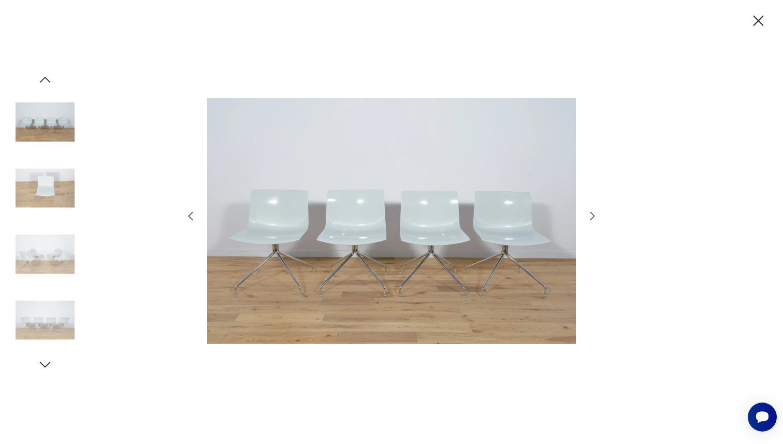
click at [594, 219] on icon "button" at bounding box center [592, 216] width 12 height 12
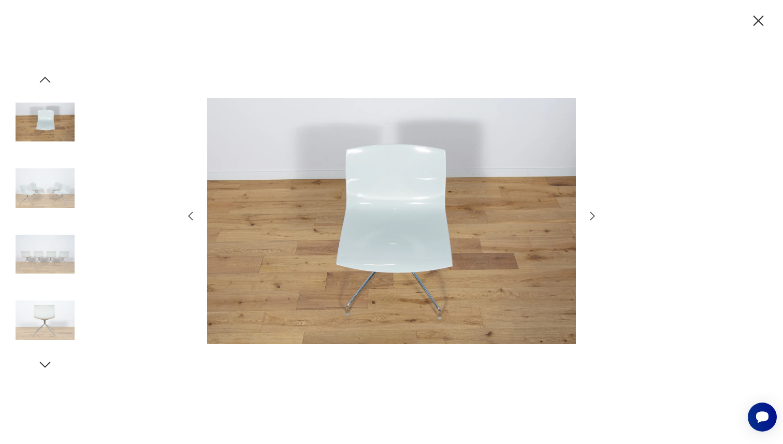
click at [594, 219] on icon "button" at bounding box center [592, 216] width 12 height 12
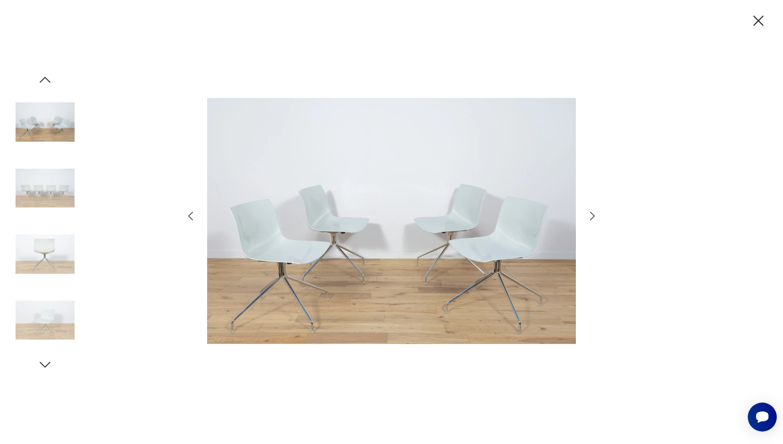
click at [594, 219] on icon "button" at bounding box center [592, 216] width 12 height 12
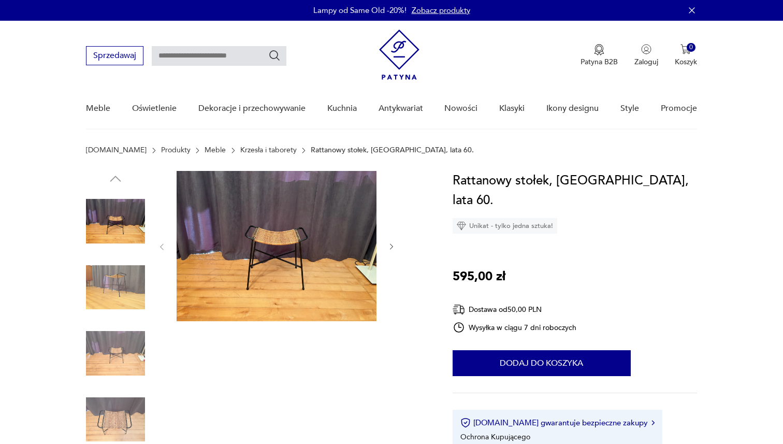
click at [249, 217] on img at bounding box center [277, 246] width 200 height 150
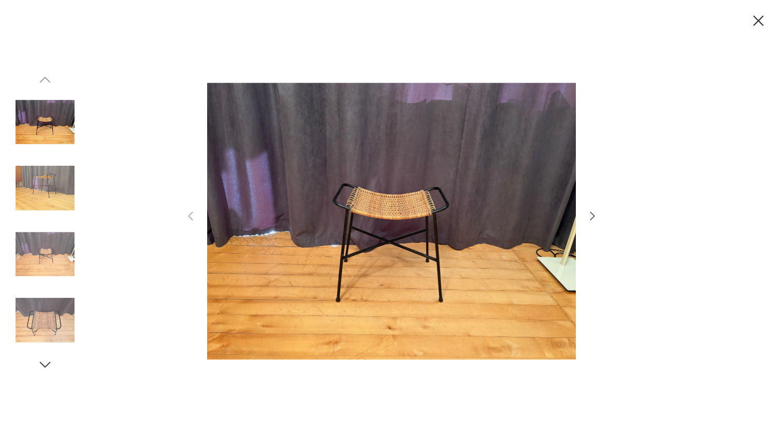
click at [600, 218] on div at bounding box center [391, 222] width 783 height 444
click at [595, 216] on icon "button" at bounding box center [592, 216] width 12 height 12
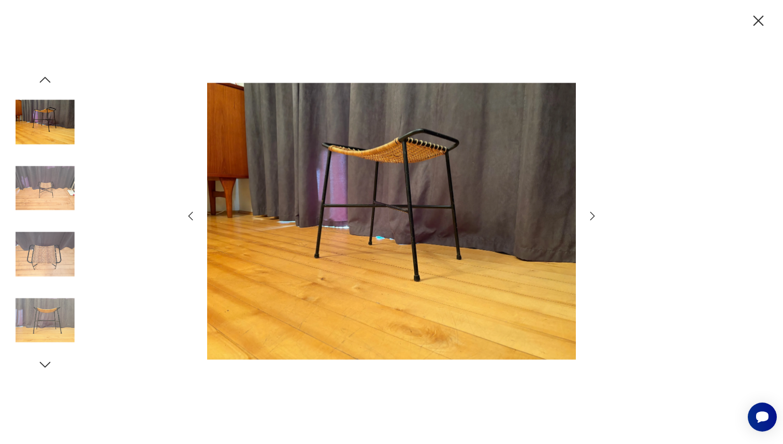
click at [595, 216] on icon "button" at bounding box center [592, 216] width 12 height 12
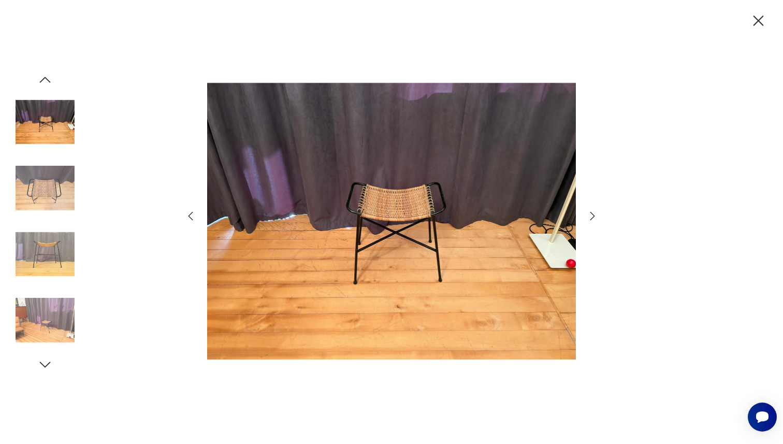
click at [595, 216] on icon "button" at bounding box center [592, 216] width 12 height 12
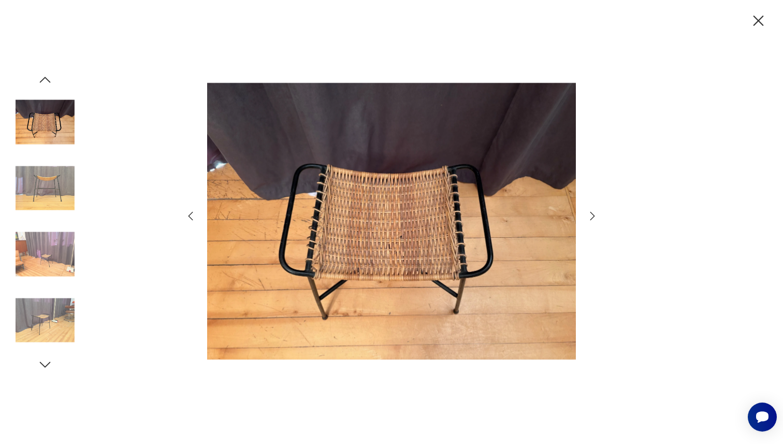
click at [595, 216] on icon "button" at bounding box center [592, 216] width 12 height 12
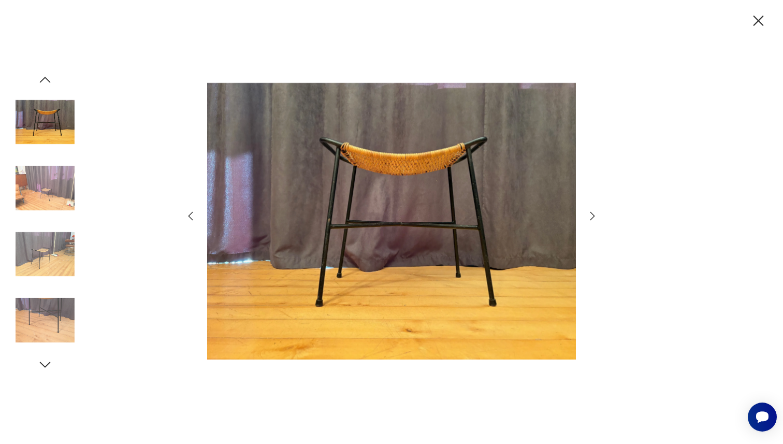
click at [595, 216] on icon "button" at bounding box center [592, 216] width 12 height 12
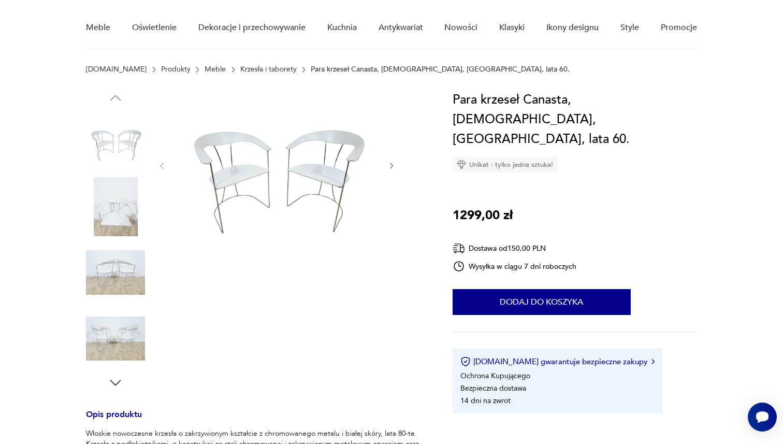
click at [311, 209] on img at bounding box center [277, 165] width 200 height 150
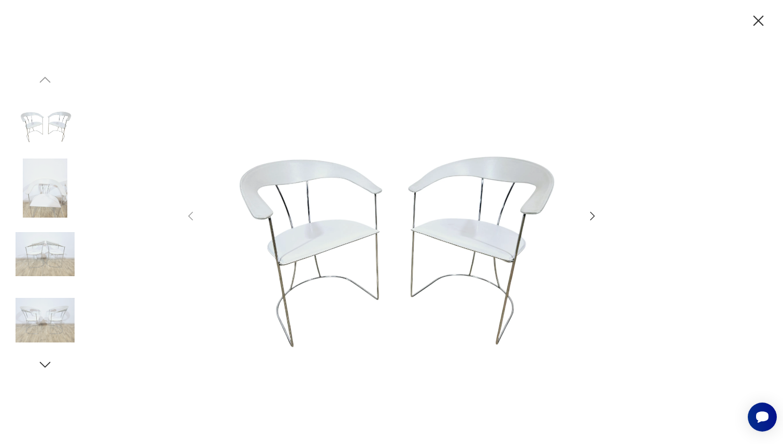
click at [593, 210] on icon "button" at bounding box center [592, 216] width 12 height 12
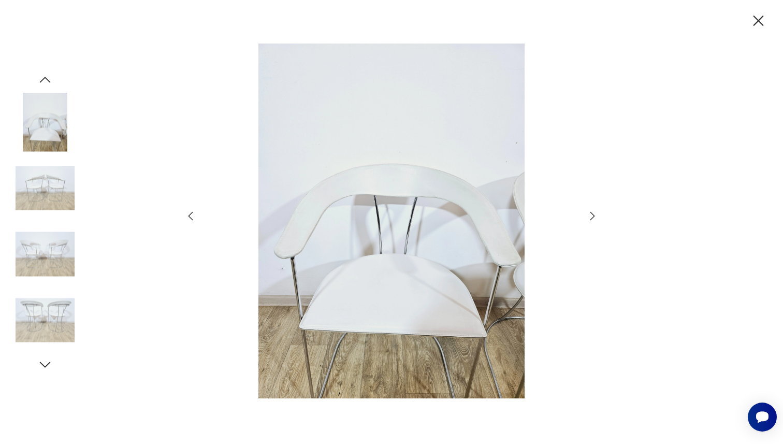
click at [593, 210] on icon "button" at bounding box center [592, 216] width 12 height 12
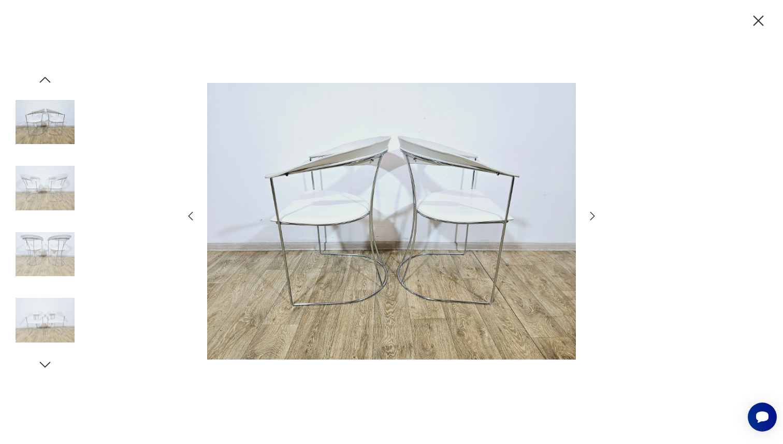
click at [593, 210] on icon "button" at bounding box center [592, 216] width 12 height 12
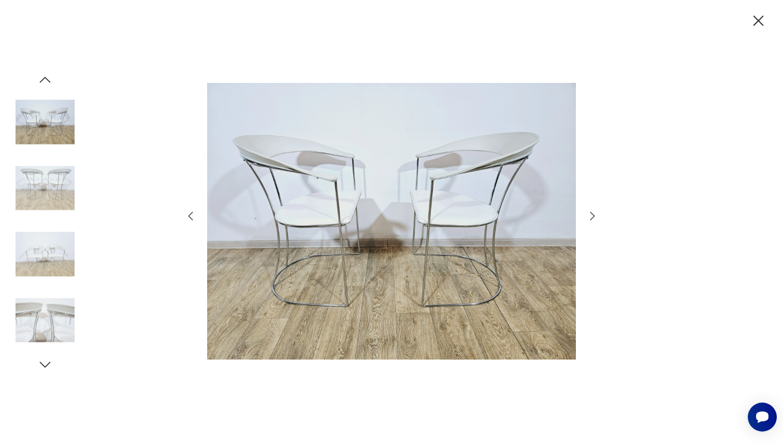
click at [593, 210] on icon "button" at bounding box center [592, 216] width 12 height 12
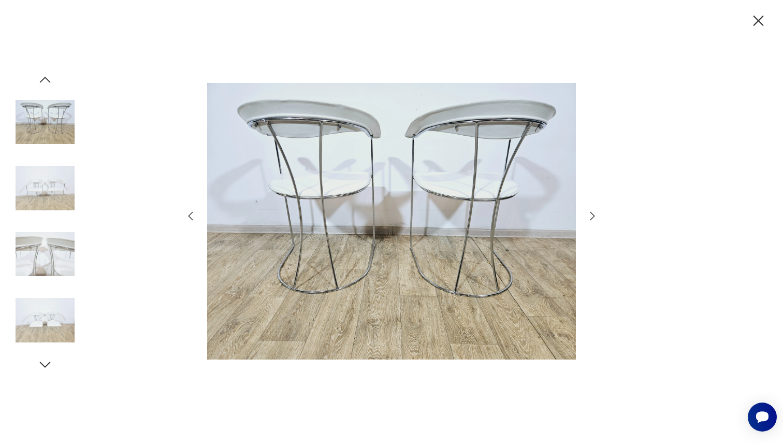
click at [593, 210] on icon "button" at bounding box center [592, 216] width 12 height 12
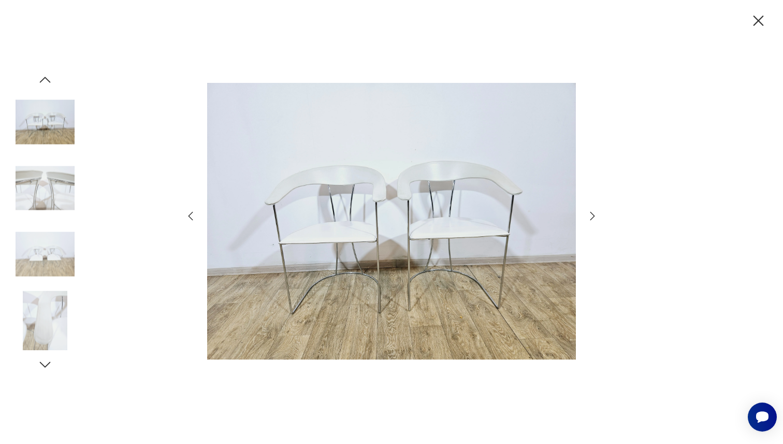
click at [593, 210] on icon "button" at bounding box center [592, 216] width 12 height 12
